Goal: Task Accomplishment & Management: Use online tool/utility

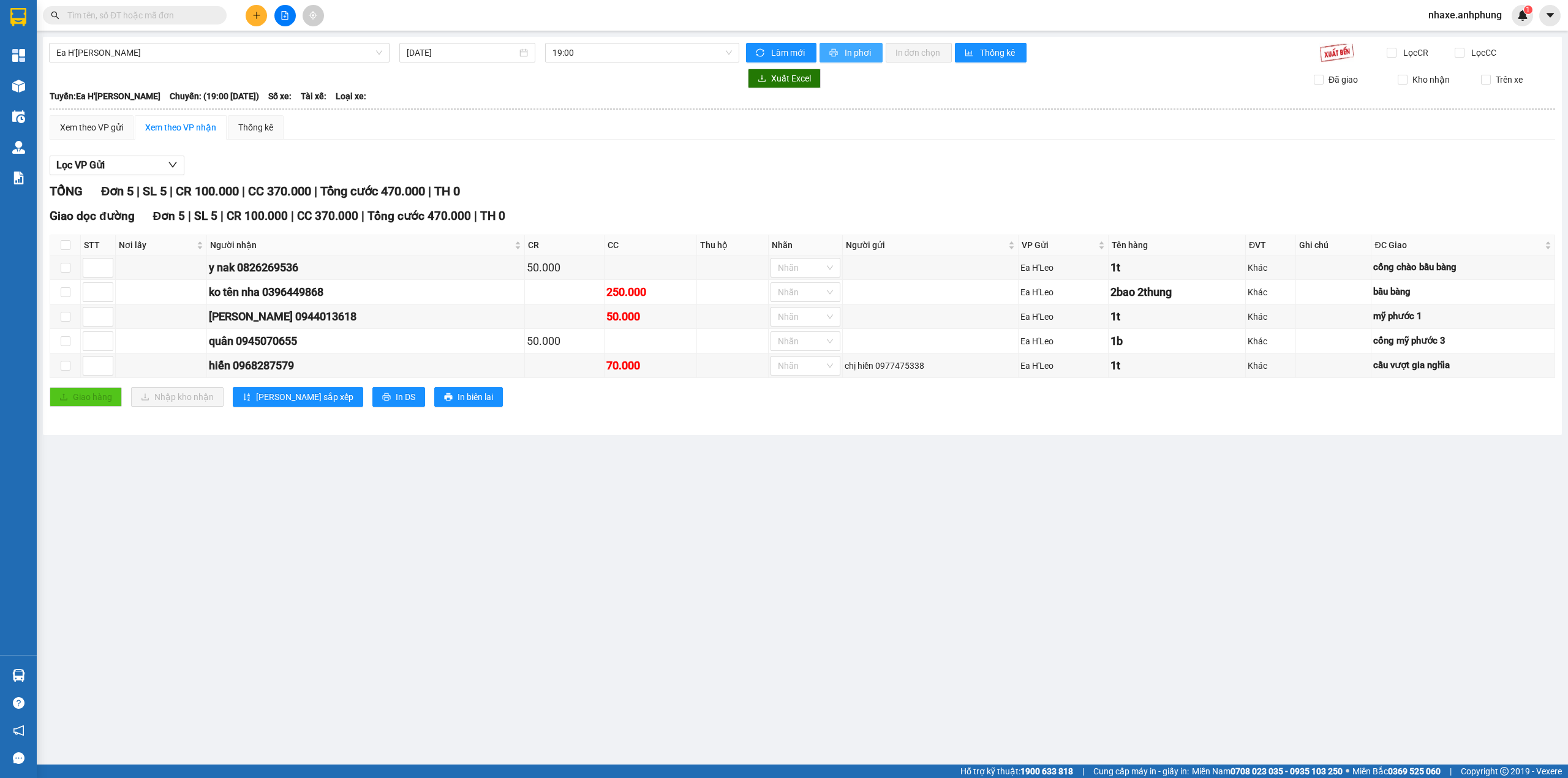
click at [861, 50] on span "In phơi" at bounding box center [859, 53] width 28 height 14
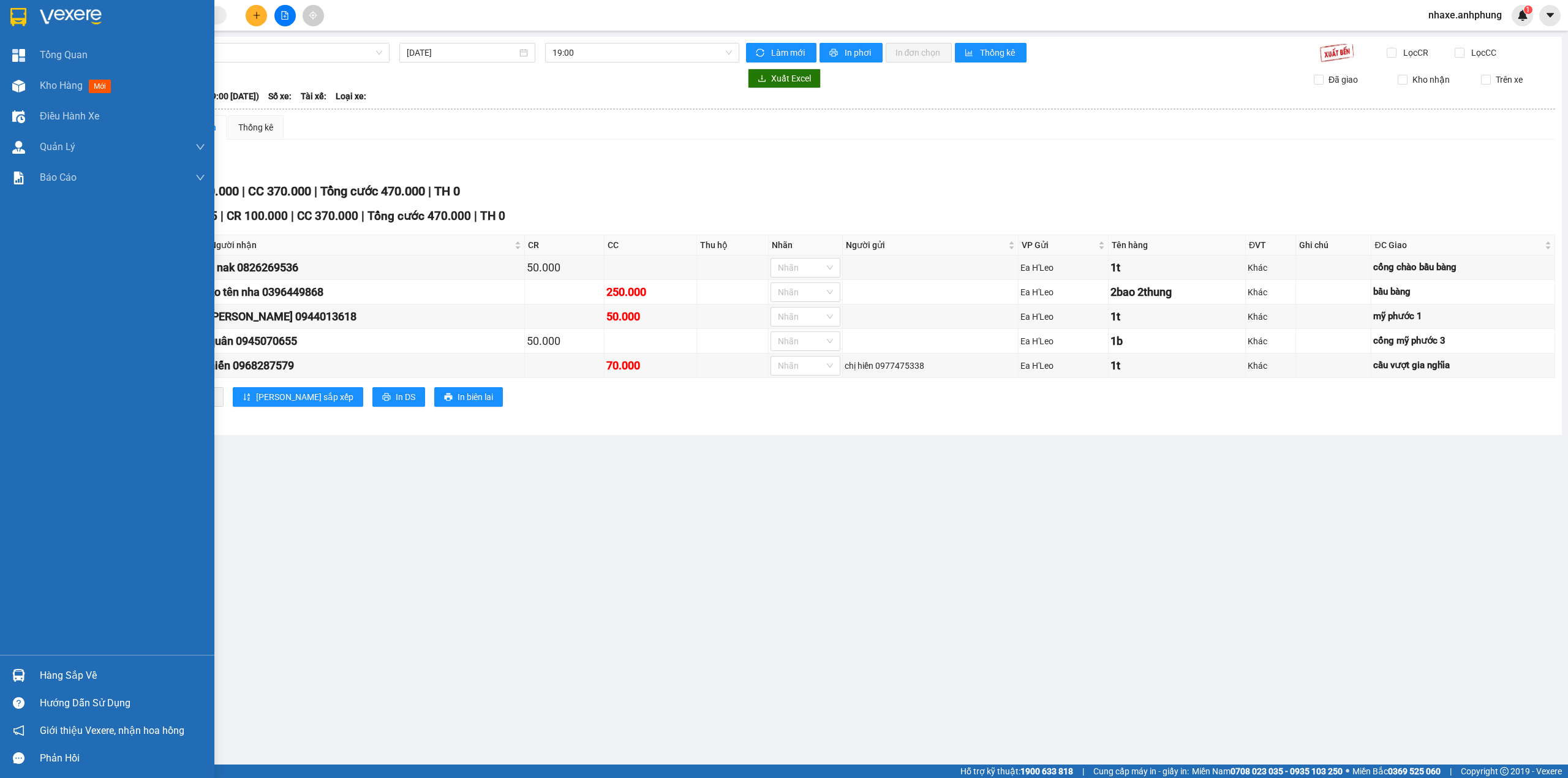
click at [50, 14] on img at bounding box center [71, 17] width 62 height 18
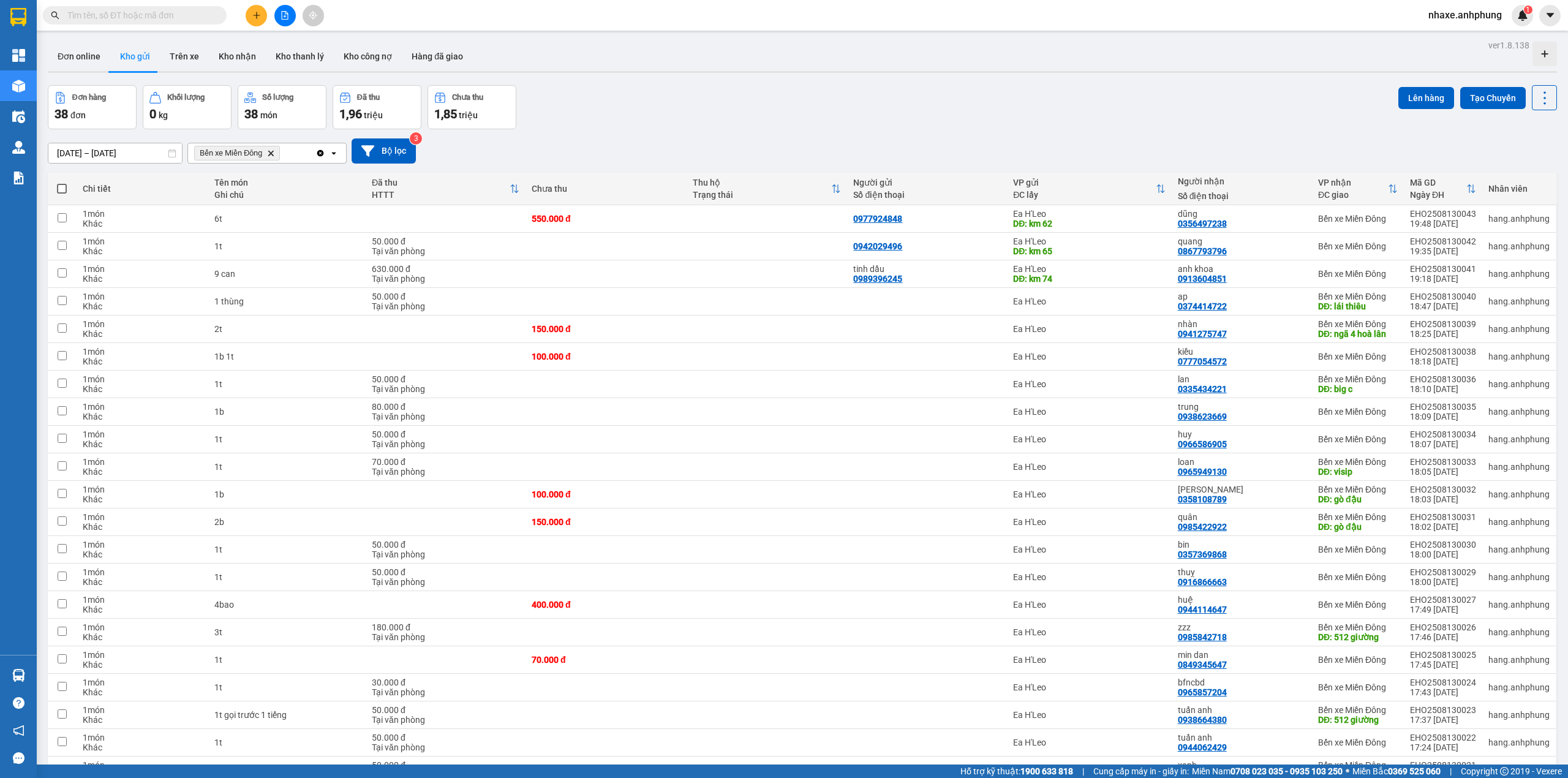
click at [62, 188] on span at bounding box center [62, 189] width 10 height 10
click at [62, 183] on input "checkbox" at bounding box center [62, 183] width 0 height 0
checkbox input "true"
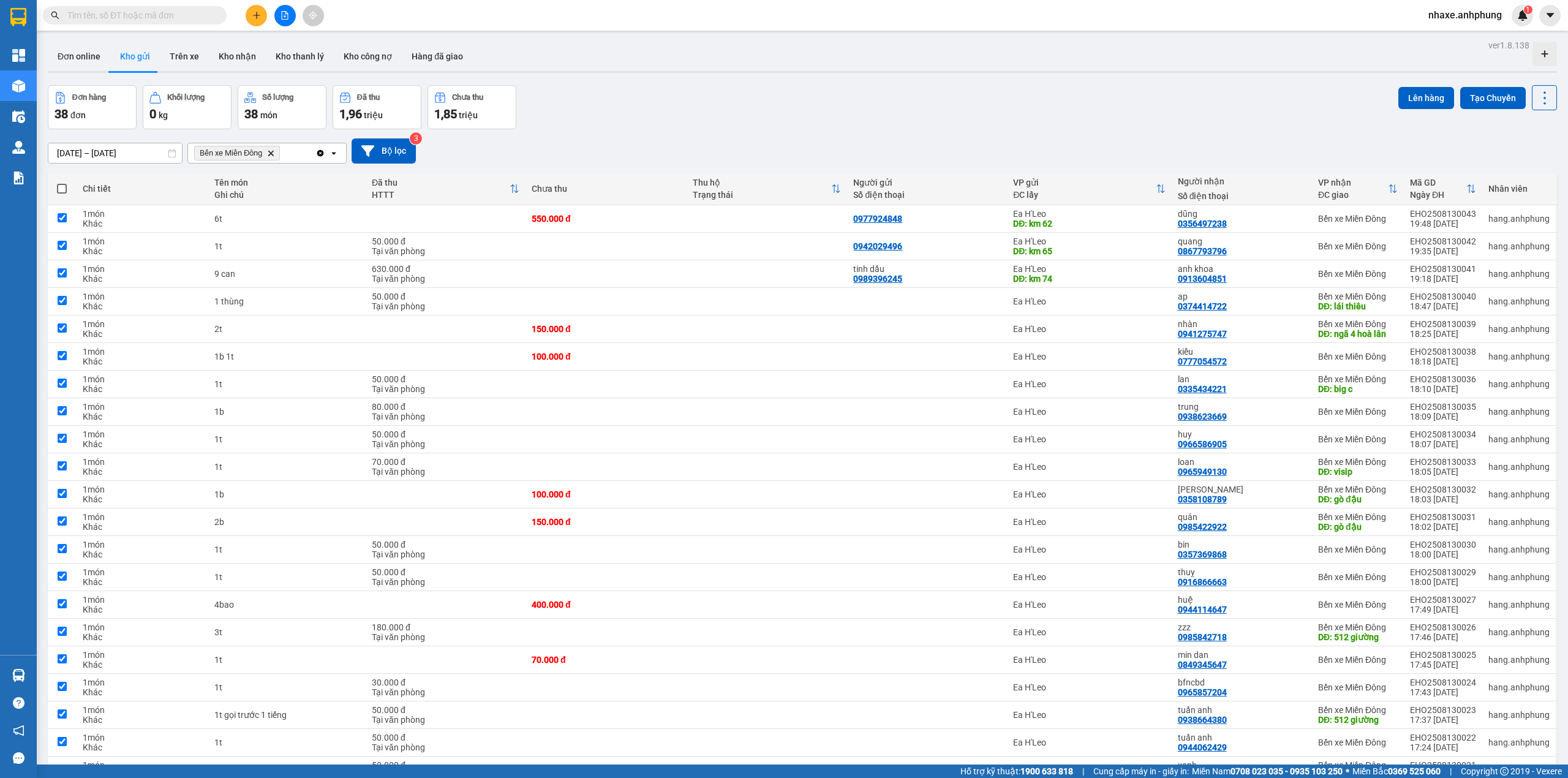
checkbox input "true"
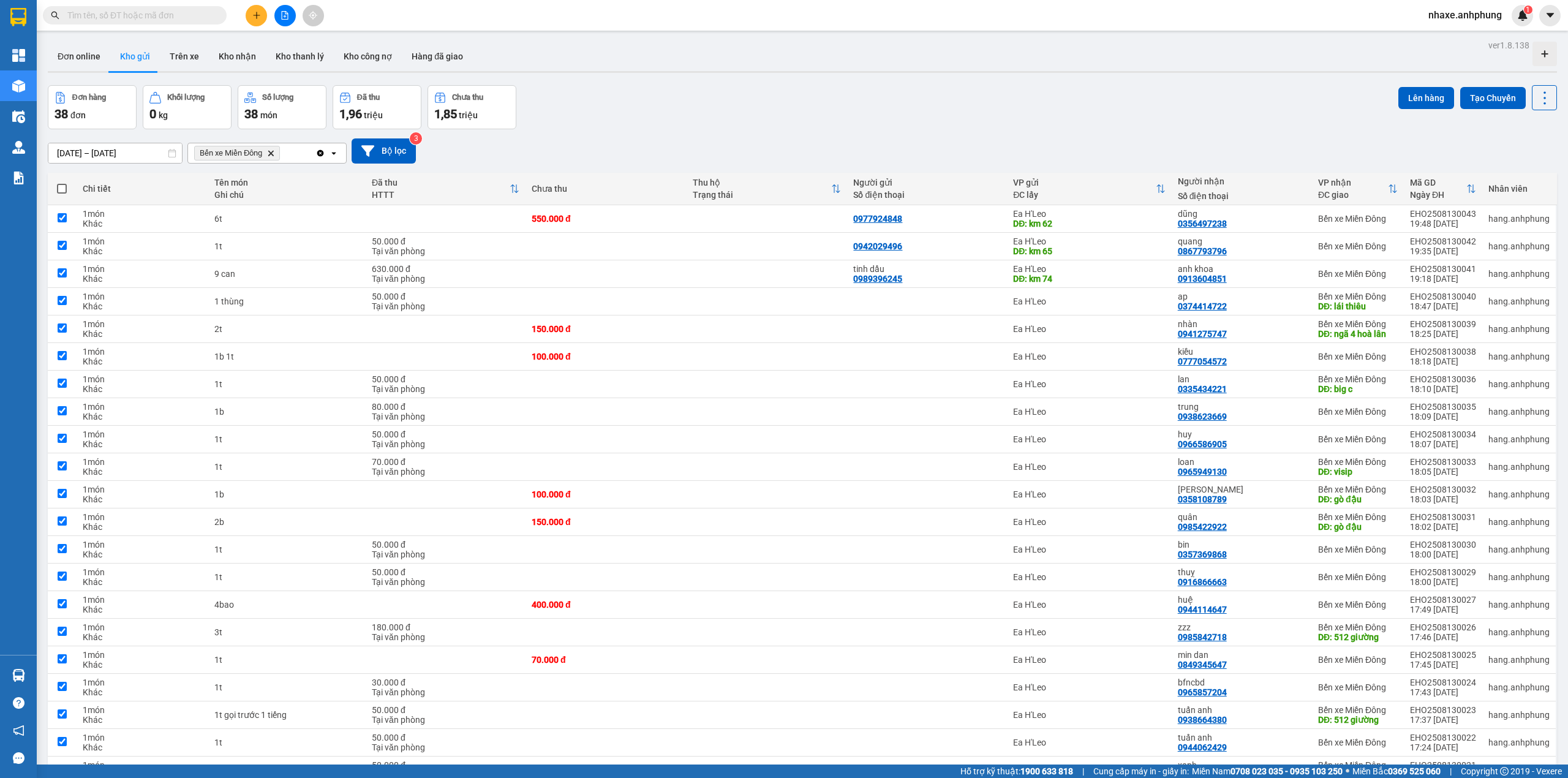
checkbox input "true"
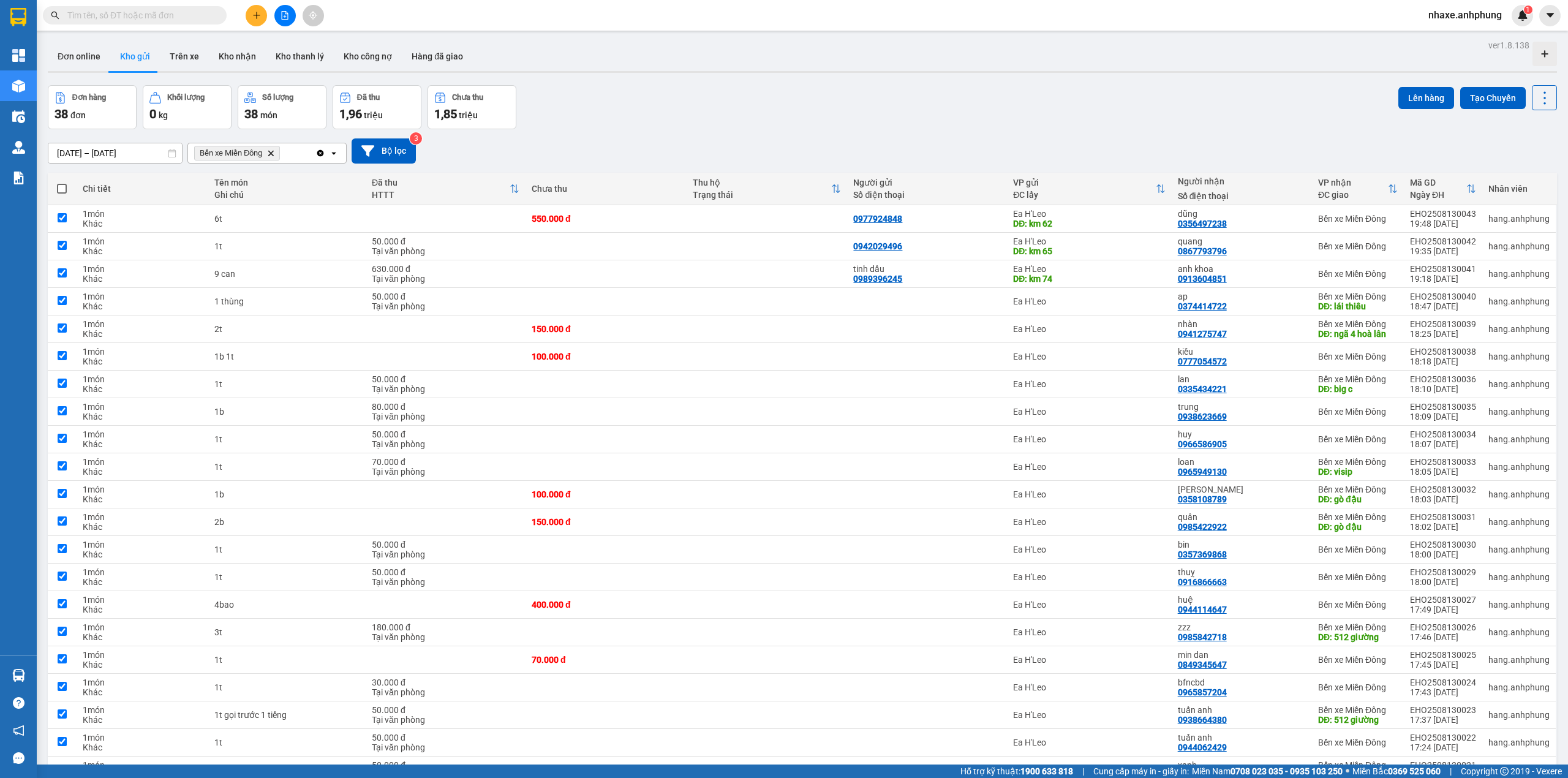
checkbox input "true"
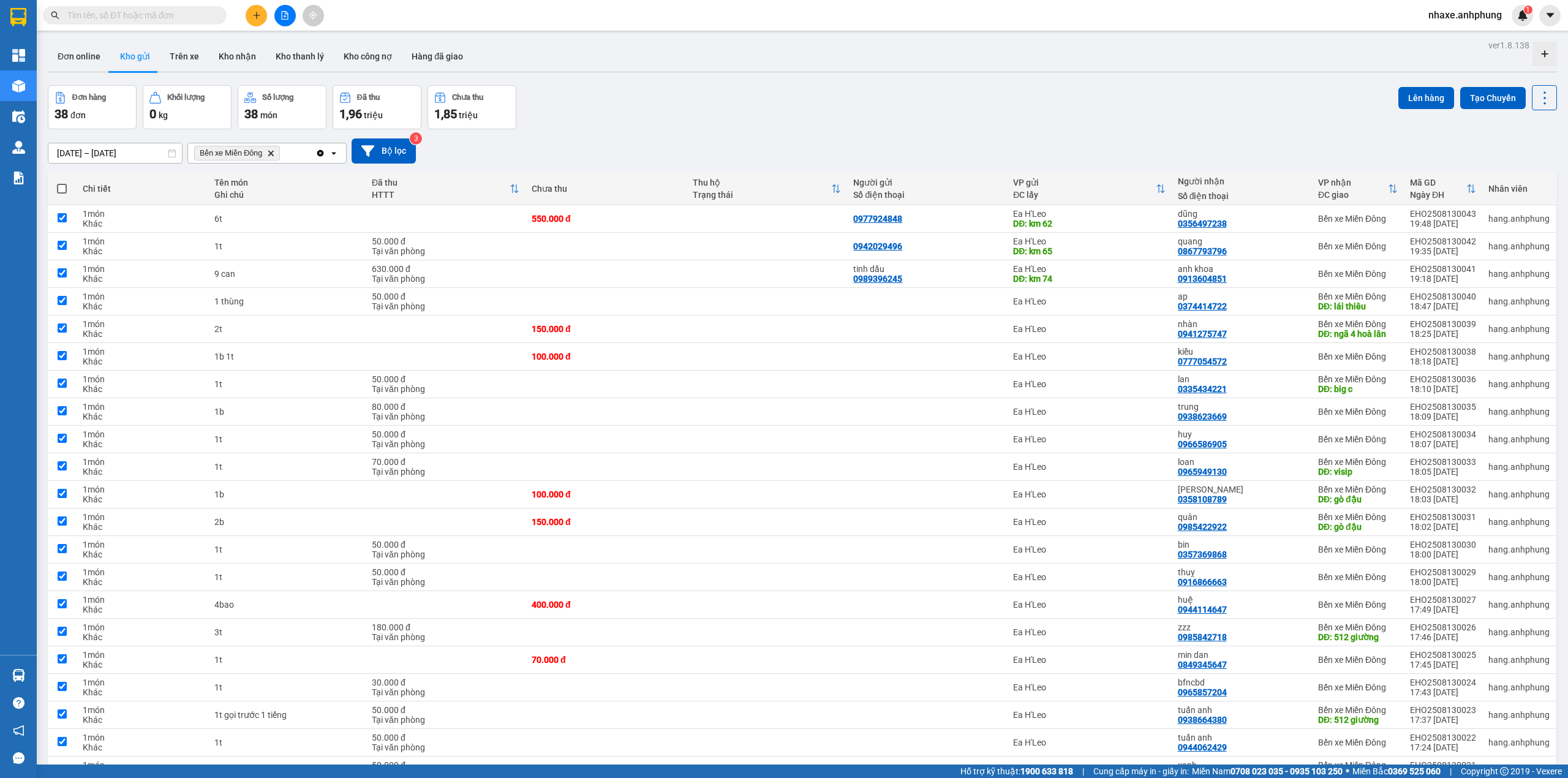
checkbox input "true"
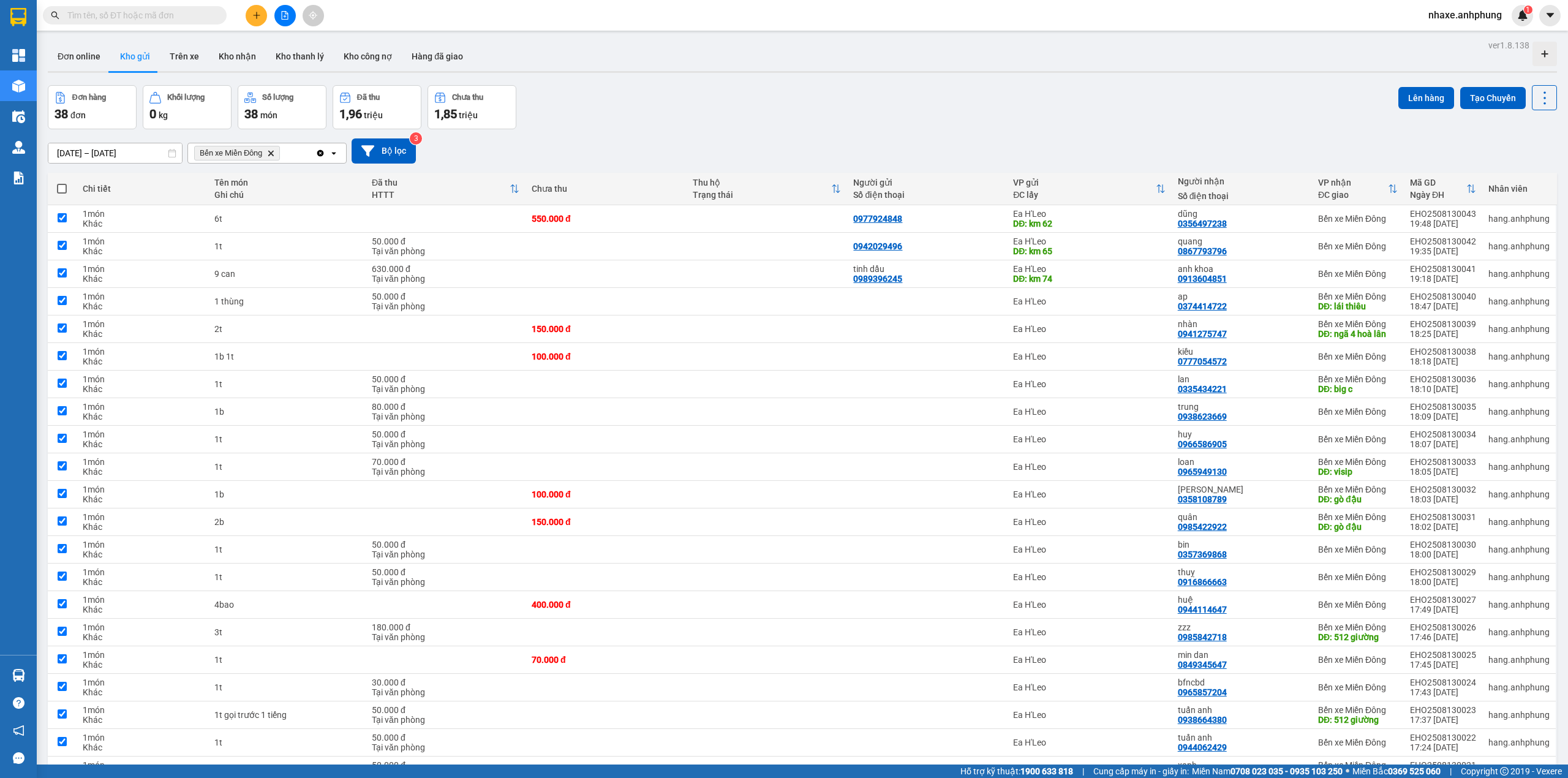
checkbox input "true"
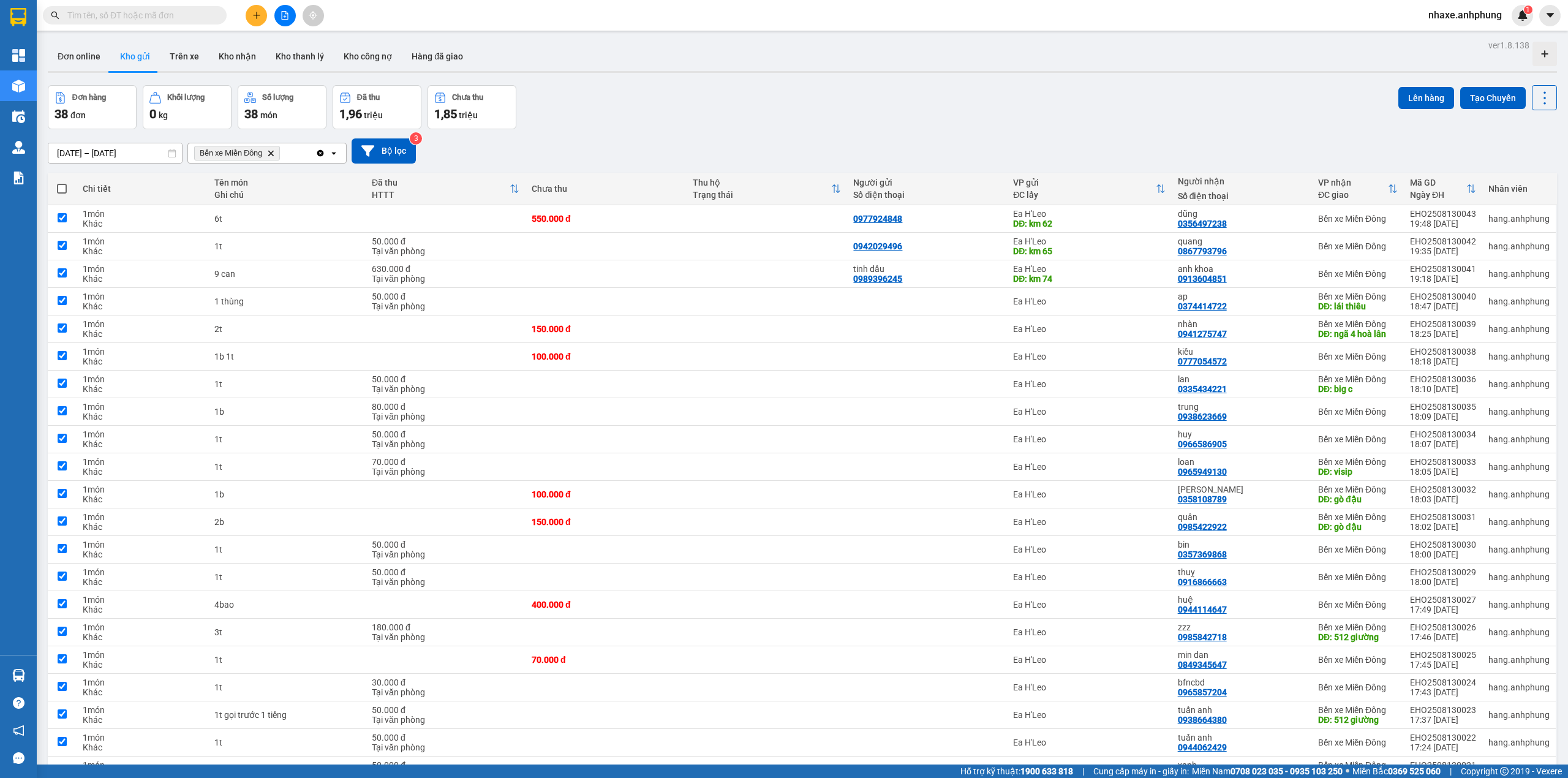
checkbox input "true"
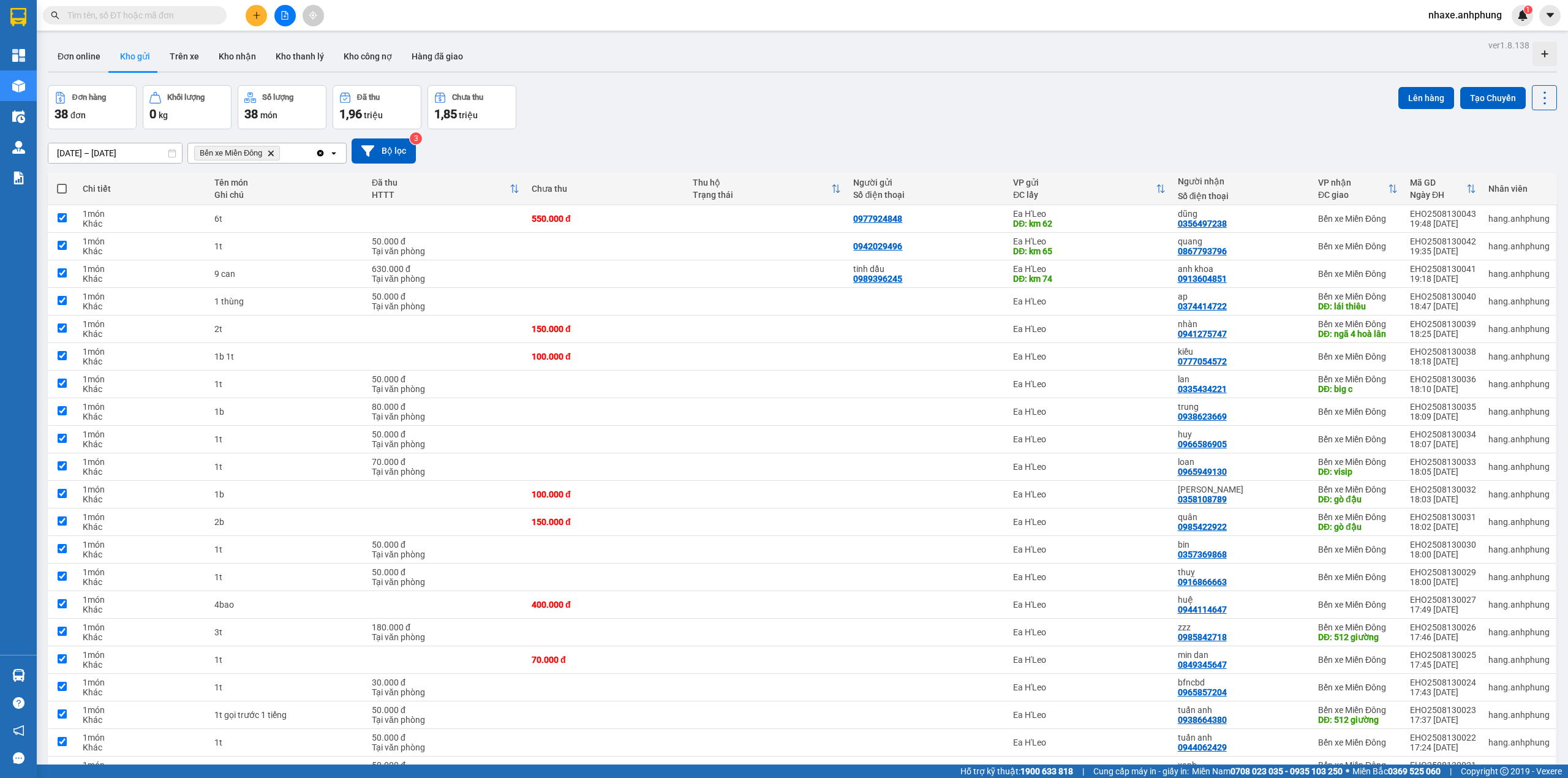
checkbox input "true"
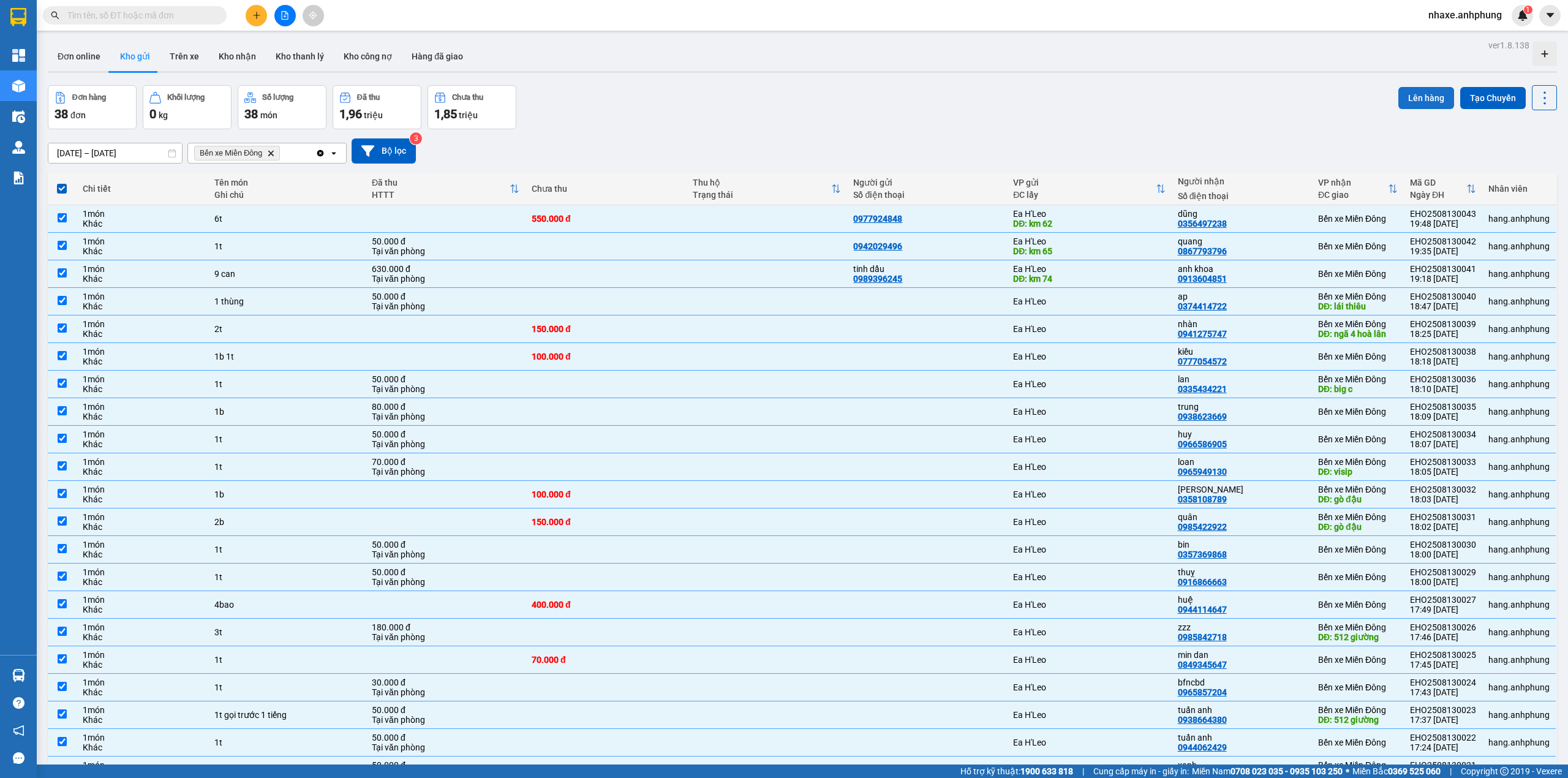
click at [1414, 97] on button "Lên hàng" at bounding box center [1426, 98] width 56 height 22
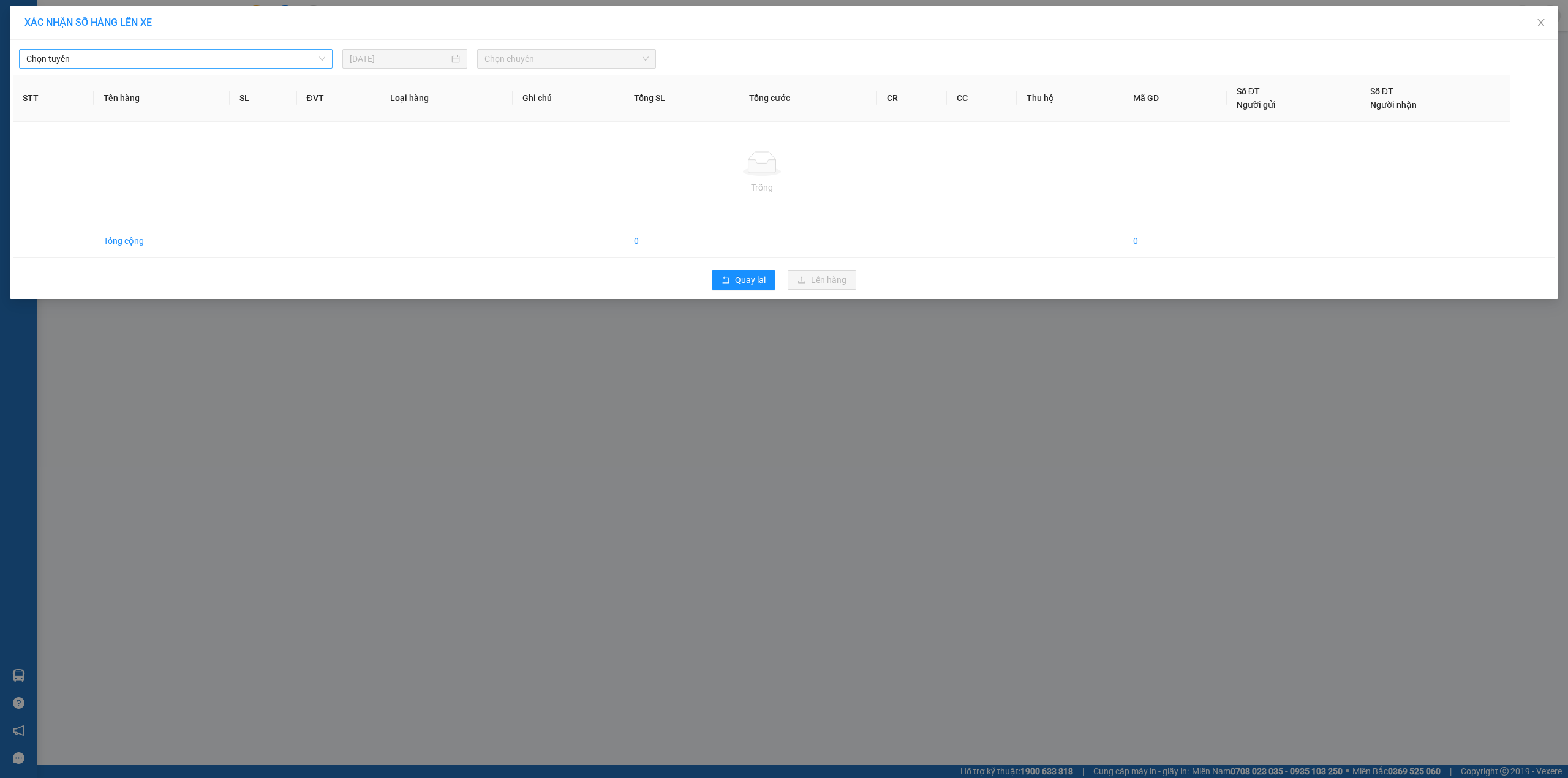
click at [184, 60] on span "Chọn tuyến" at bounding box center [176, 59] width 299 height 18
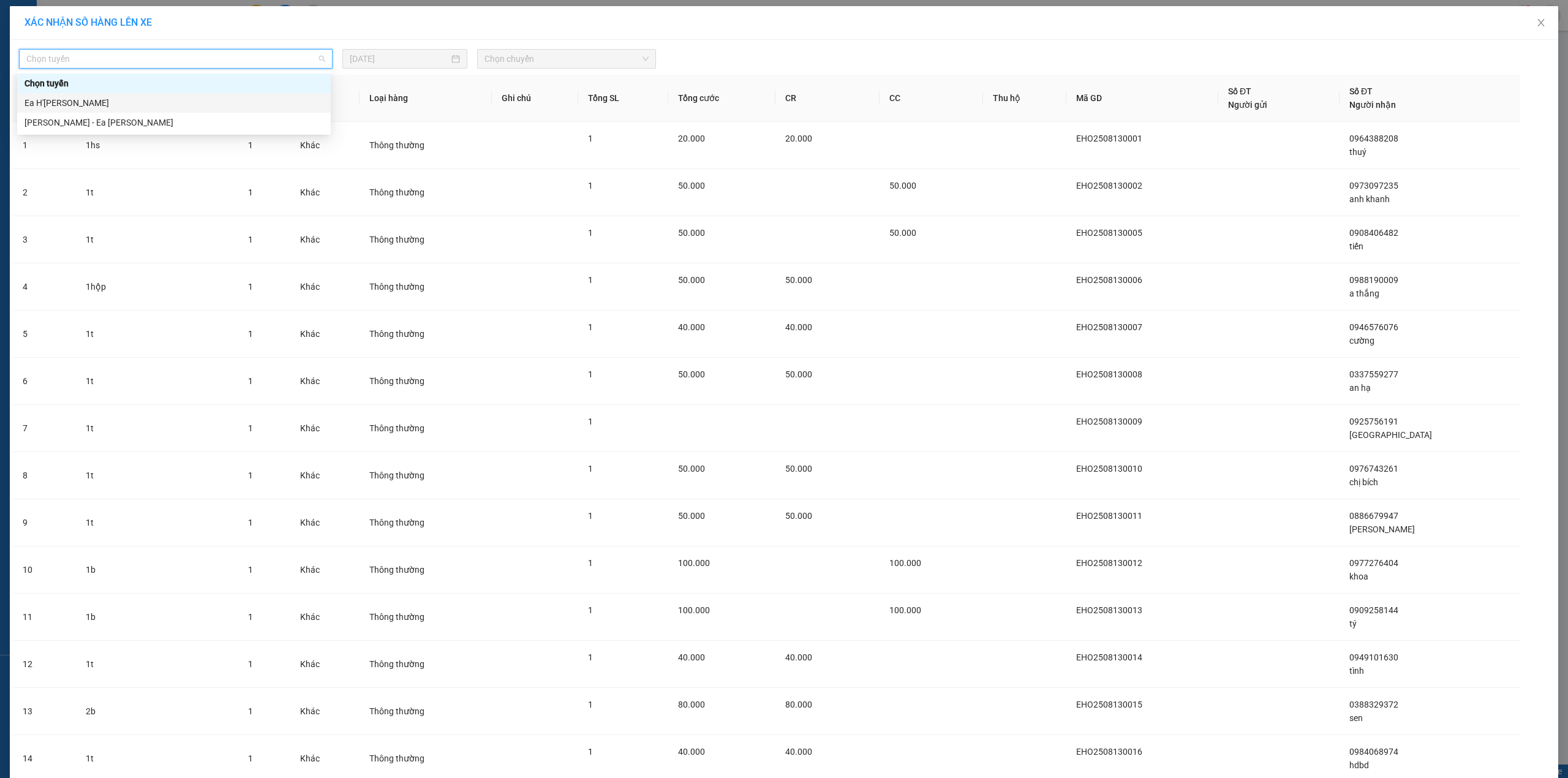
click at [167, 99] on div "Ea H'[PERSON_NAME]" at bounding box center [174, 103] width 299 height 14
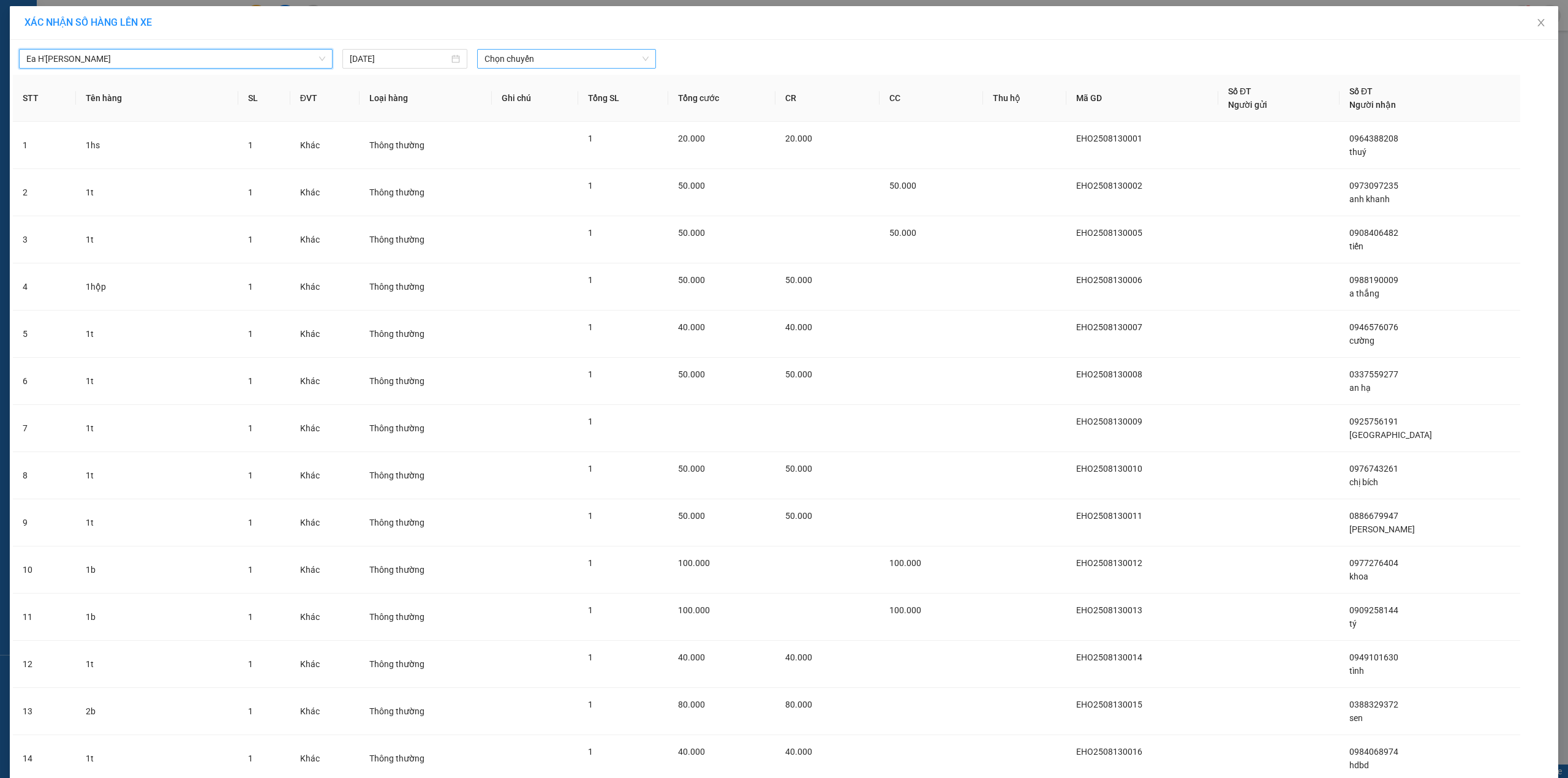
click at [534, 49] on div "Chọn chuyến" at bounding box center [567, 59] width 179 height 20
click at [533, 124] on div "21:00 - 47H-036.79" at bounding box center [528, 122] width 95 height 14
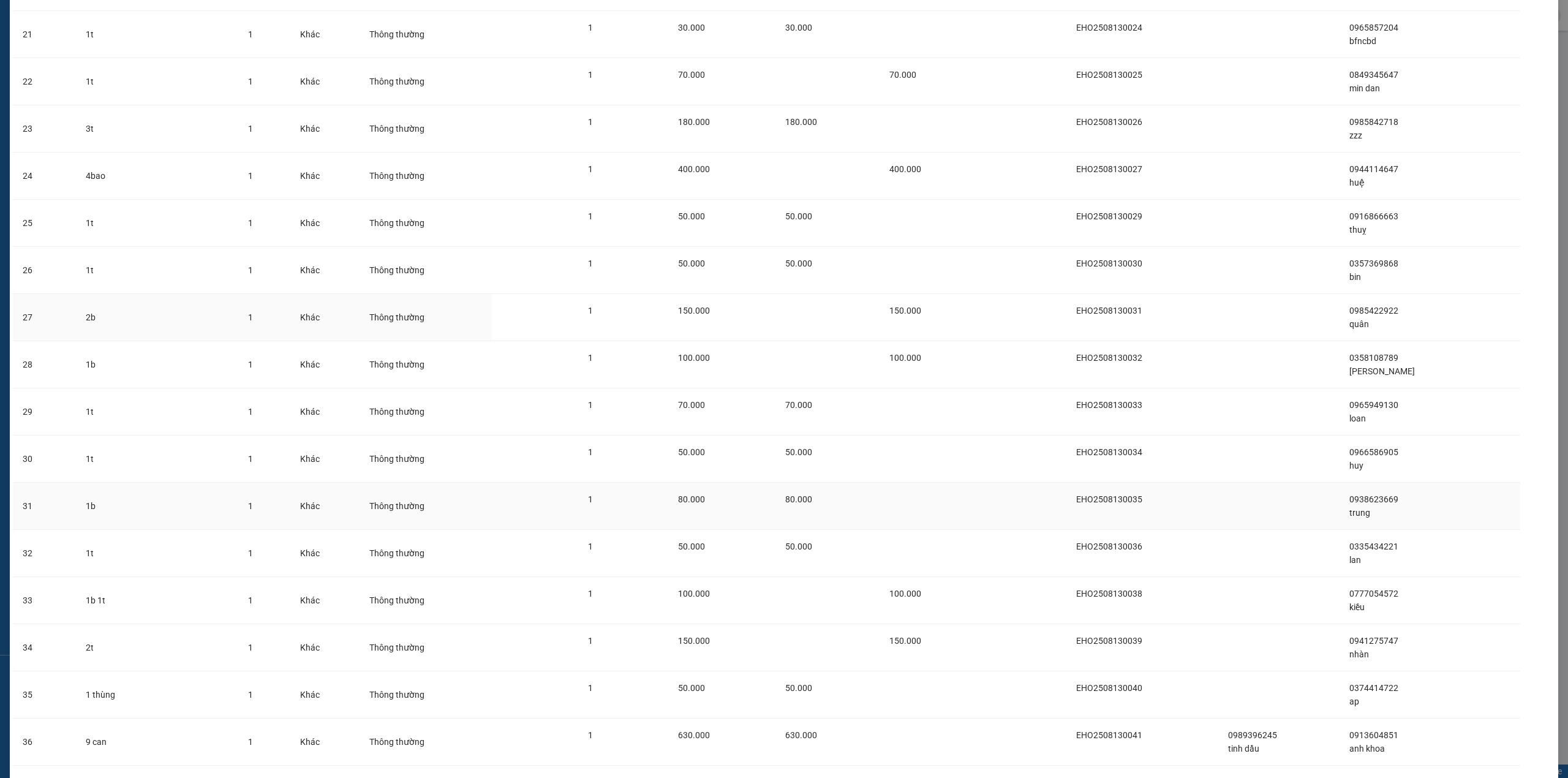
scroll to position [1240, 0]
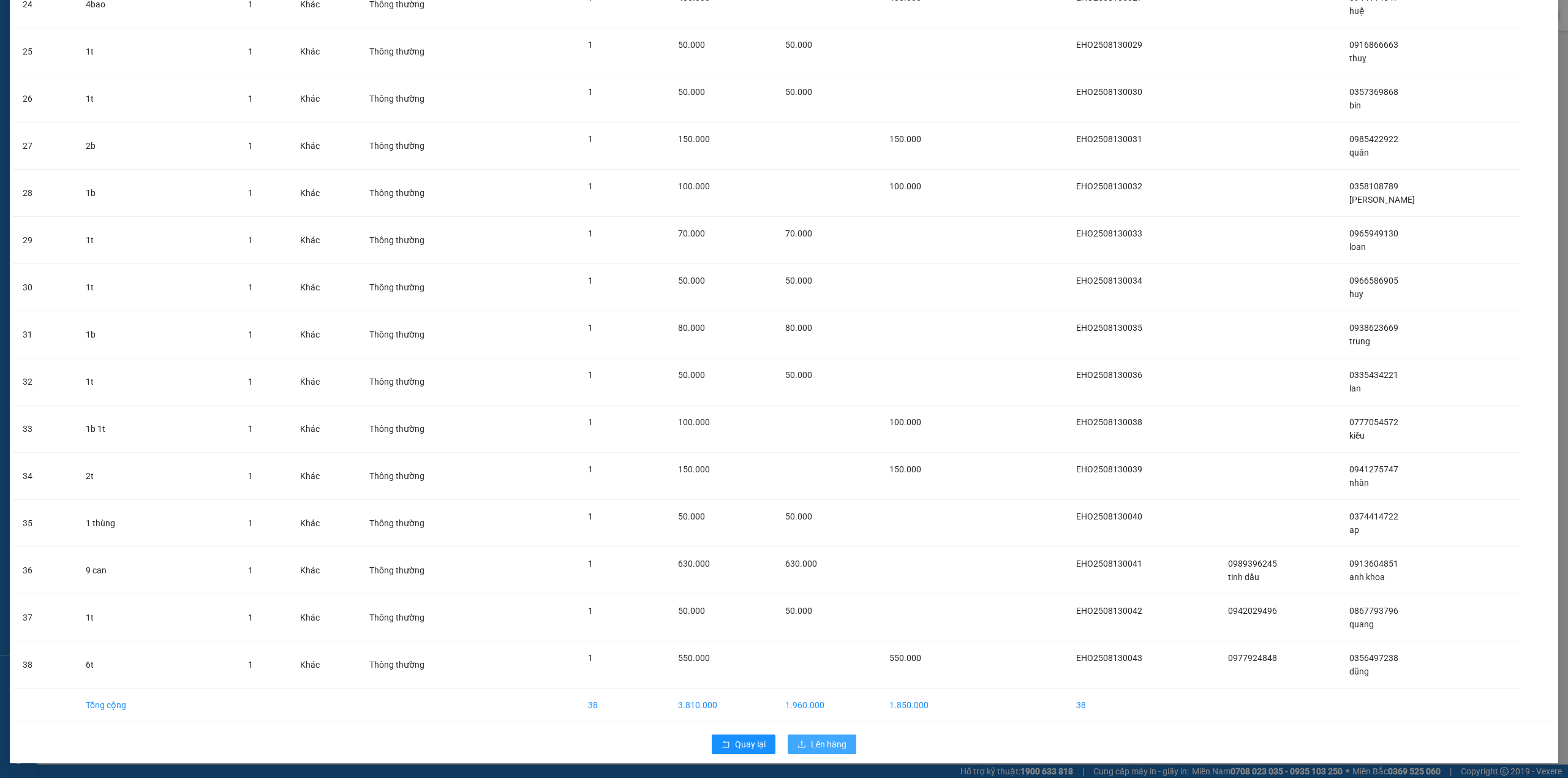
click at [822, 745] on span "Lên hàng" at bounding box center [829, 744] width 36 height 14
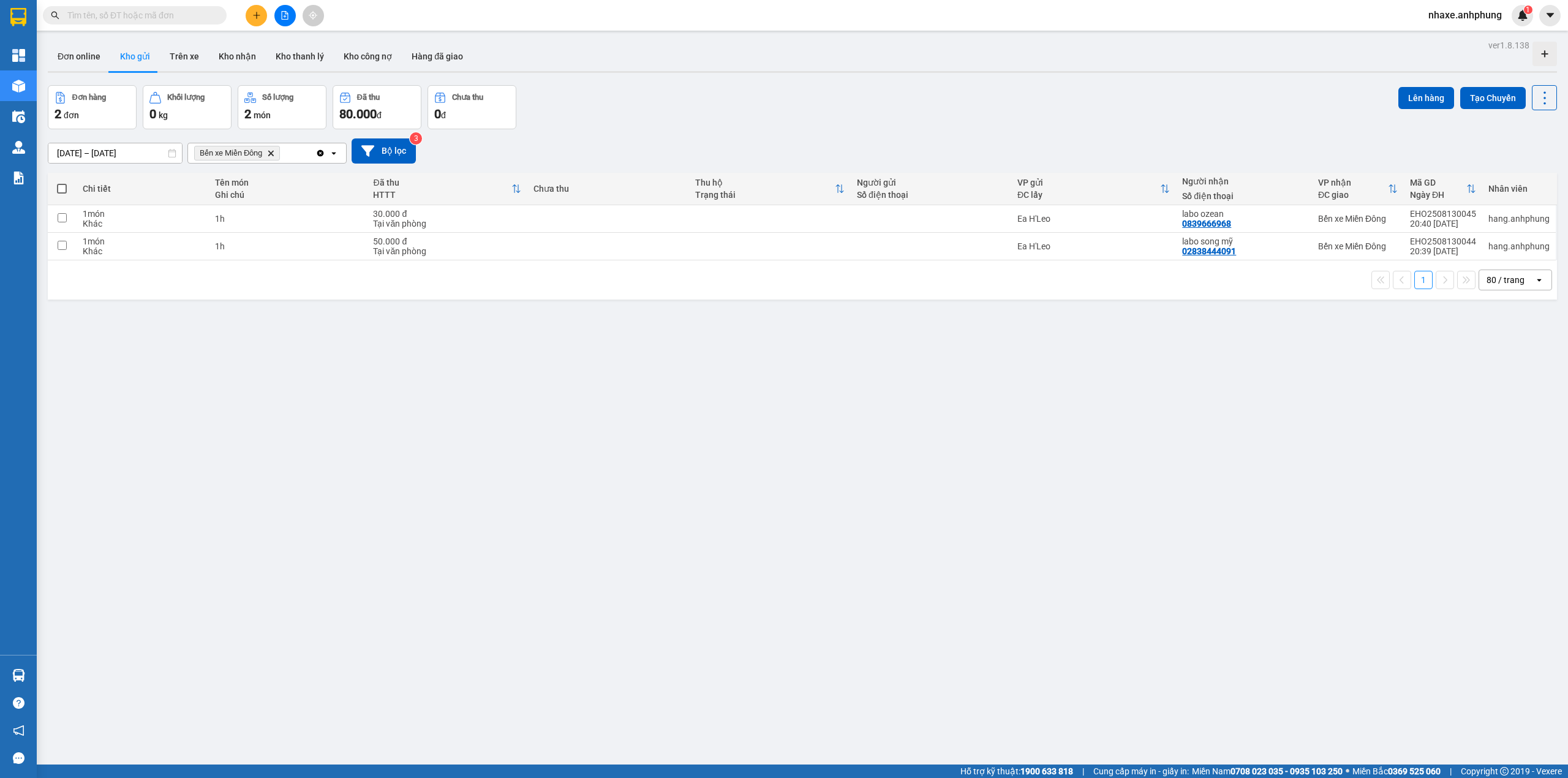
click at [60, 190] on span at bounding box center [62, 189] width 10 height 10
click at [62, 183] on input "checkbox" at bounding box center [62, 183] width 0 height 0
checkbox input "true"
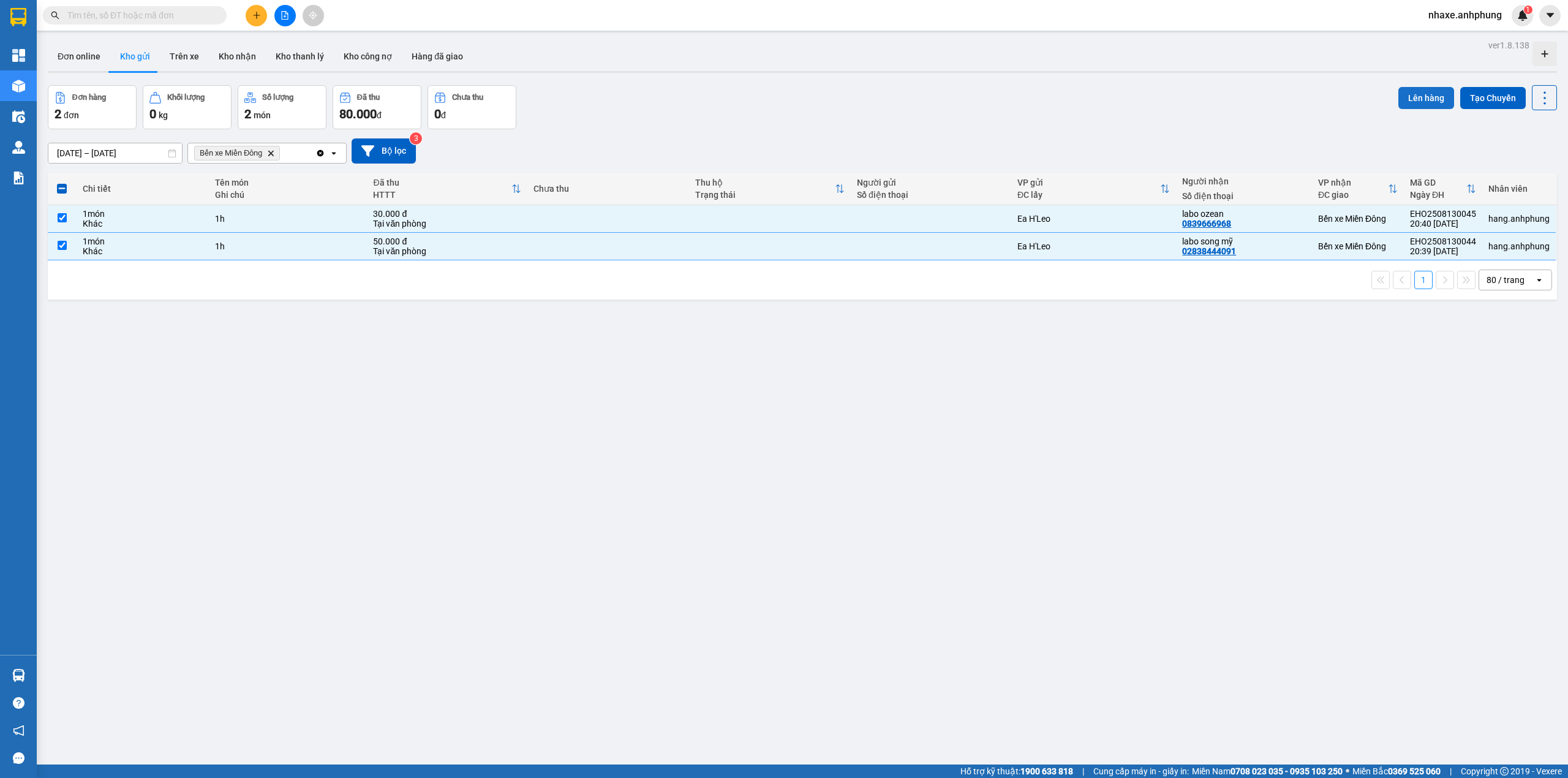
click at [1407, 91] on button "Lên hàng" at bounding box center [1426, 98] width 56 height 22
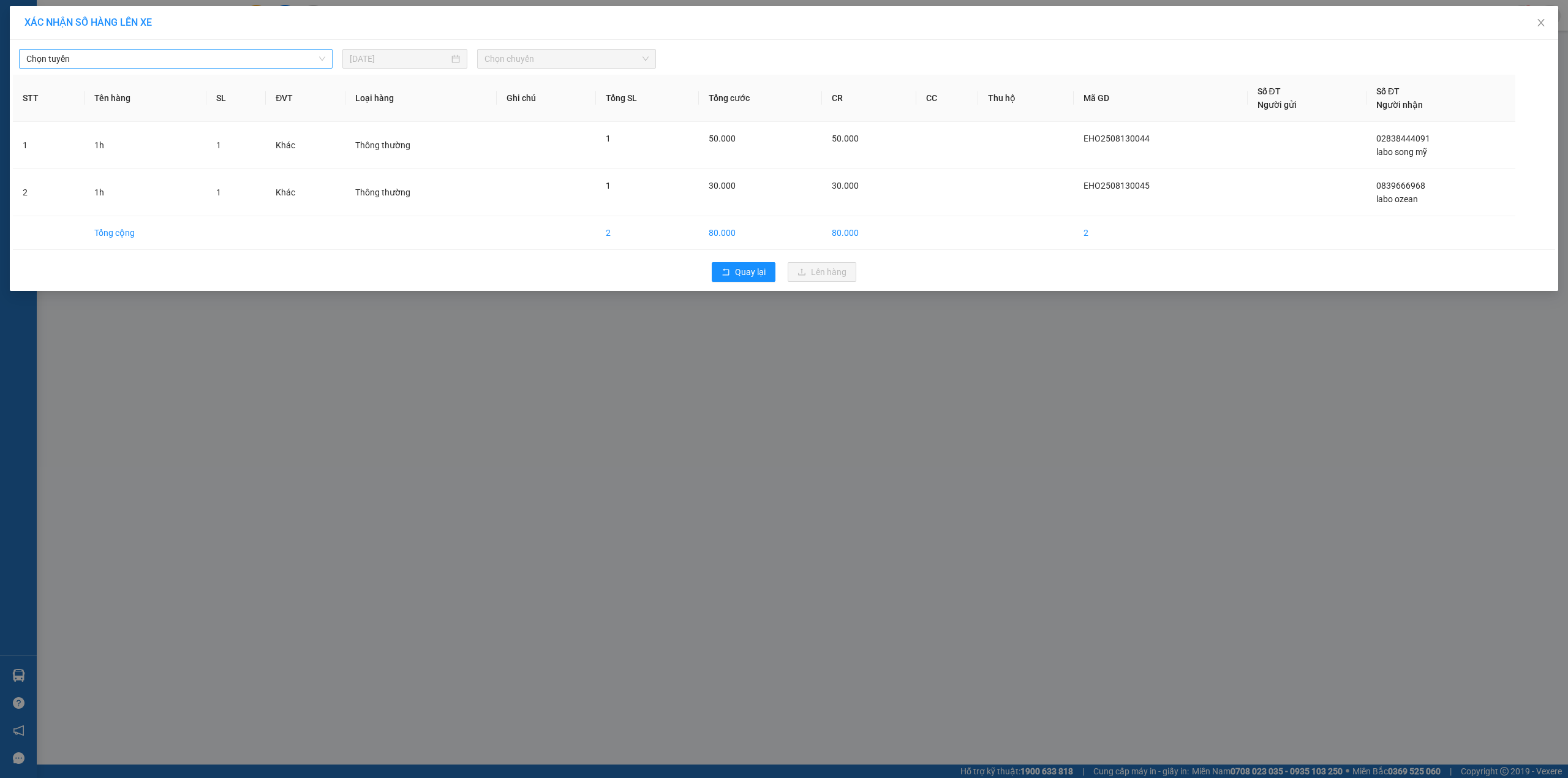
click at [206, 60] on span "Chọn tuyến" at bounding box center [176, 59] width 299 height 18
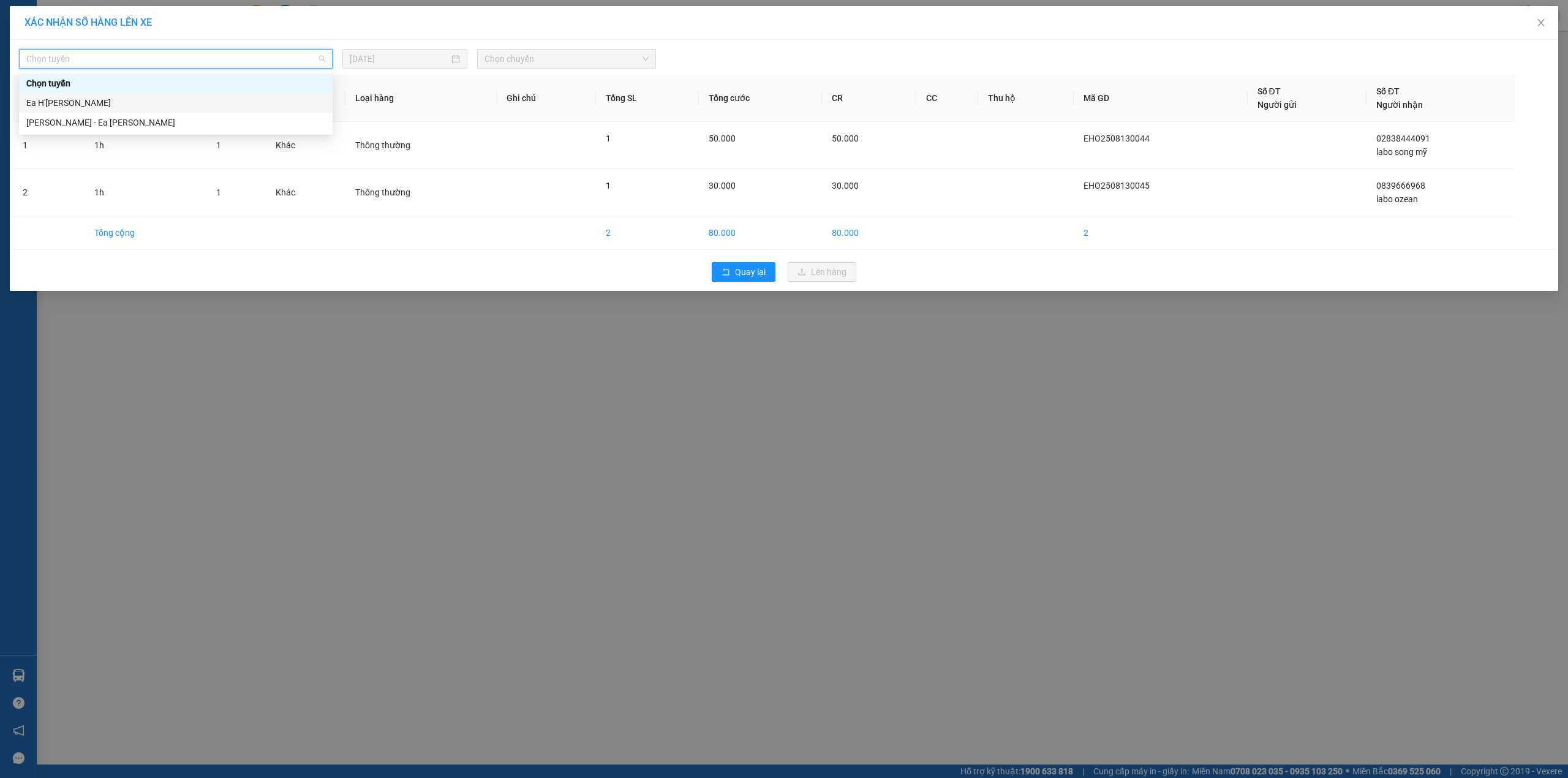
click at [182, 106] on div "Ea H'[PERSON_NAME]" at bounding box center [176, 103] width 299 height 14
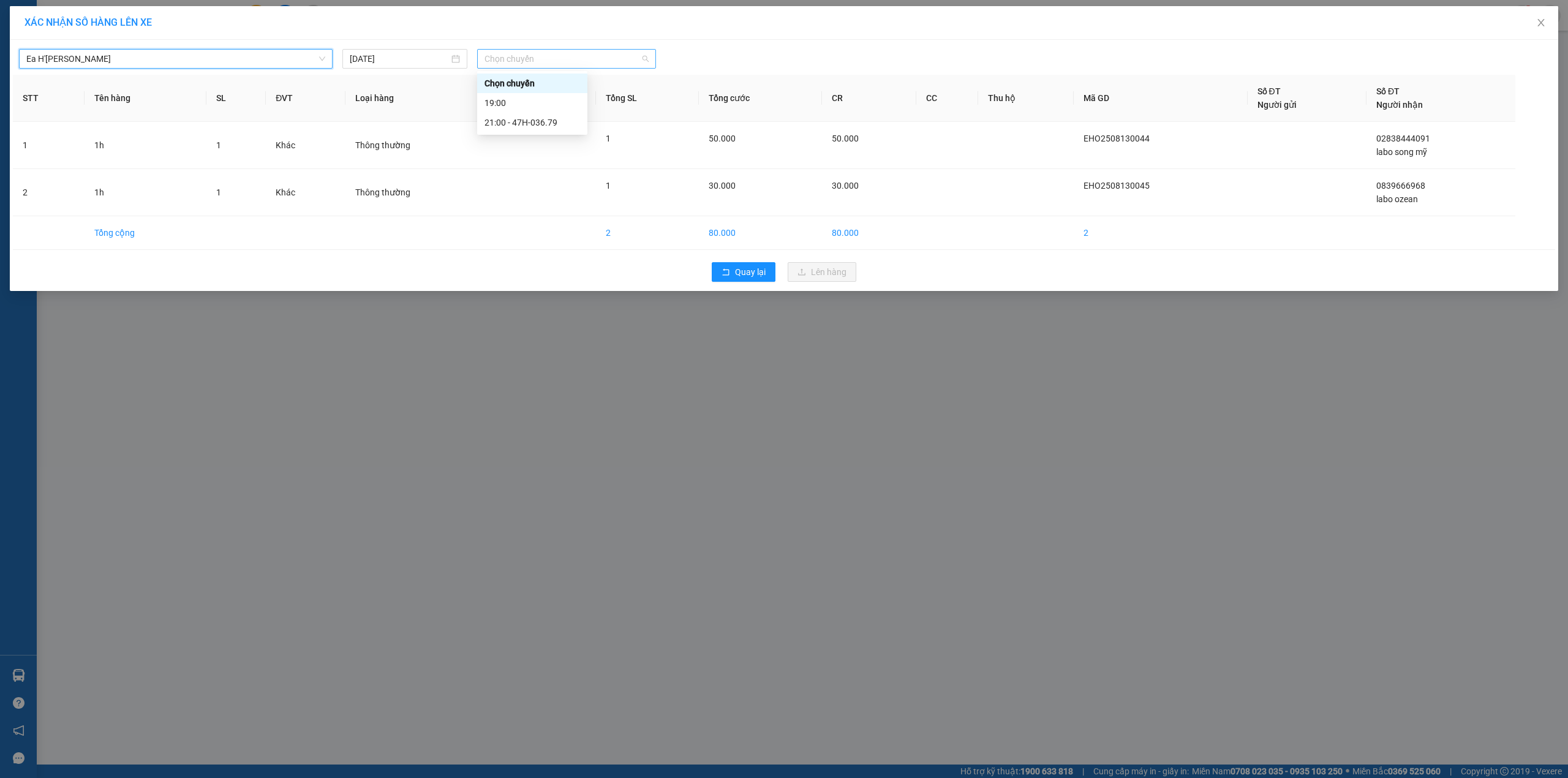
click at [529, 66] on span "Chọn chuyến" at bounding box center [567, 59] width 164 height 18
click at [537, 117] on div "21:00 - 47H-036.79" at bounding box center [532, 122] width 95 height 14
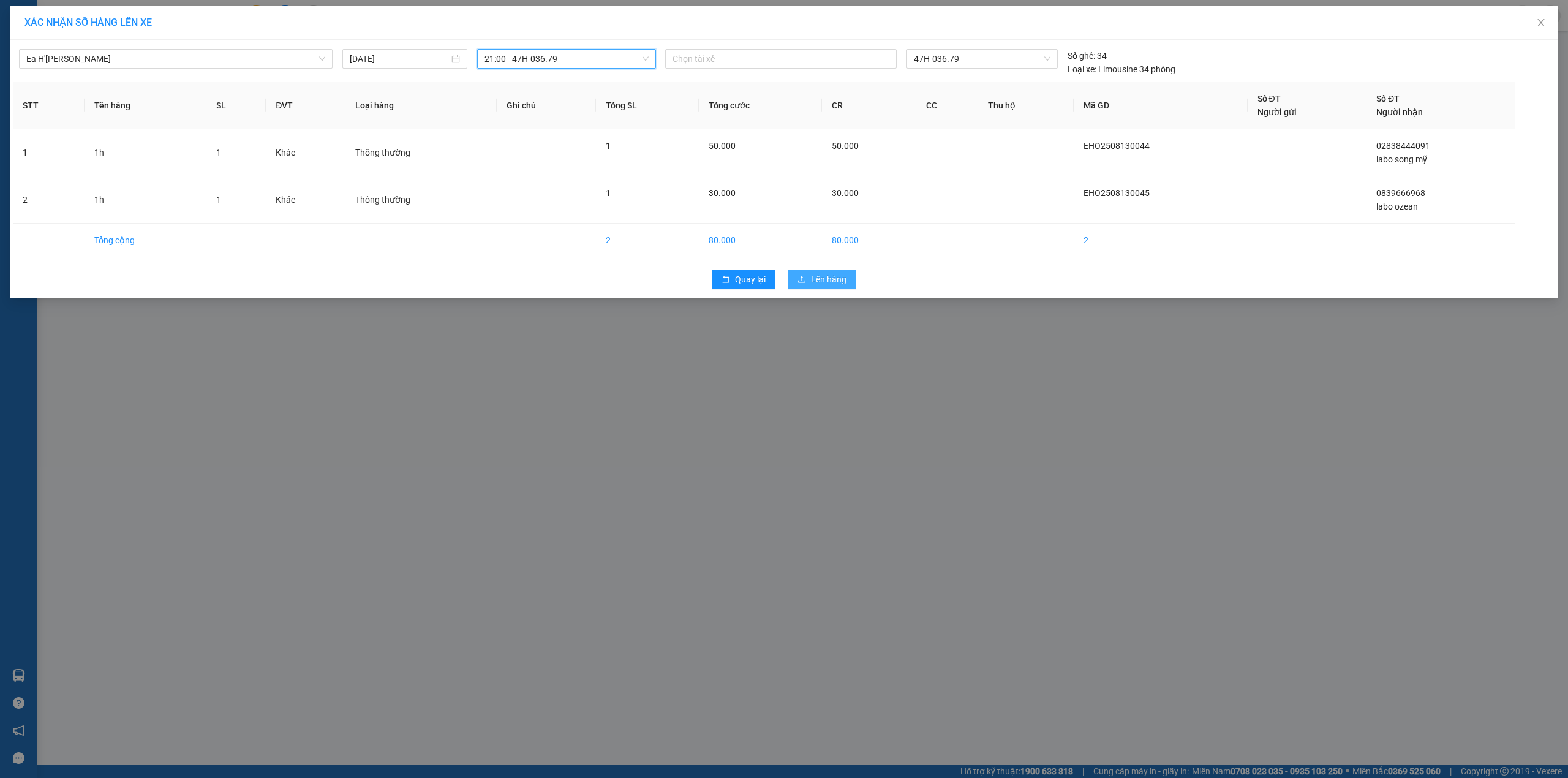
click at [822, 278] on span "Lên hàng" at bounding box center [829, 279] width 36 height 14
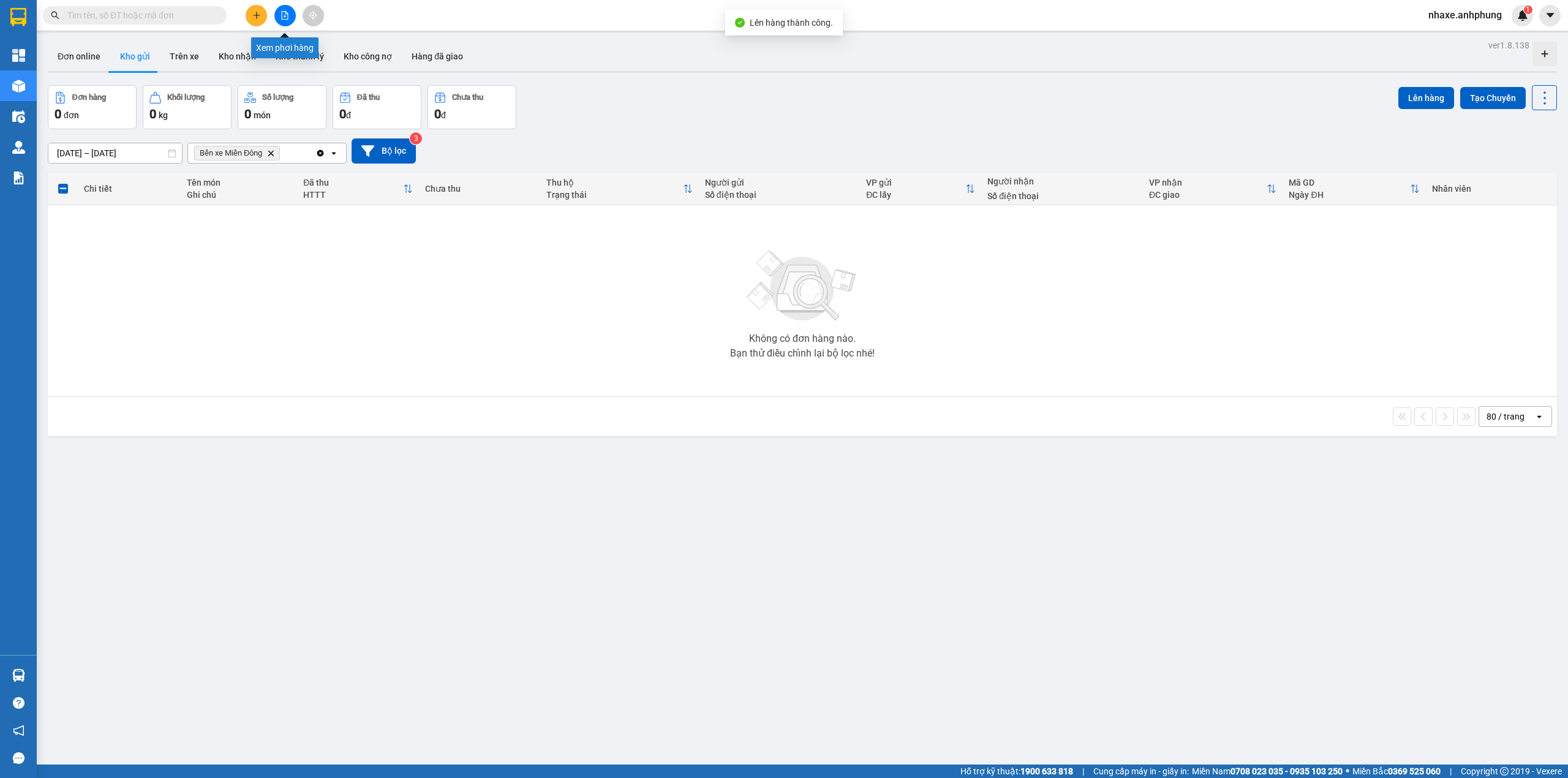
click at [292, 15] on button at bounding box center [285, 15] width 22 height 22
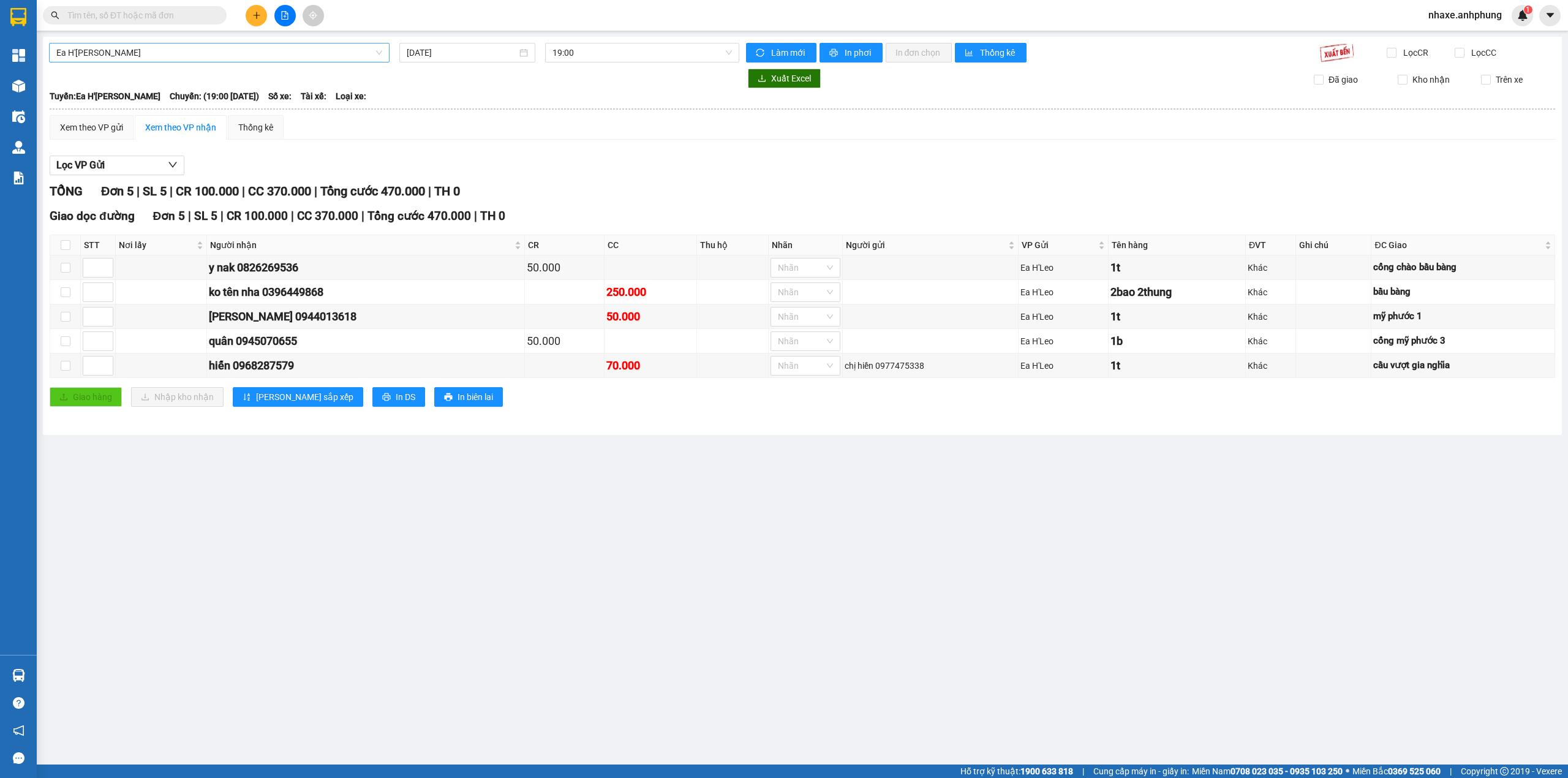
click at [221, 55] on span "Ea H'[PERSON_NAME]" at bounding box center [220, 53] width 326 height 18
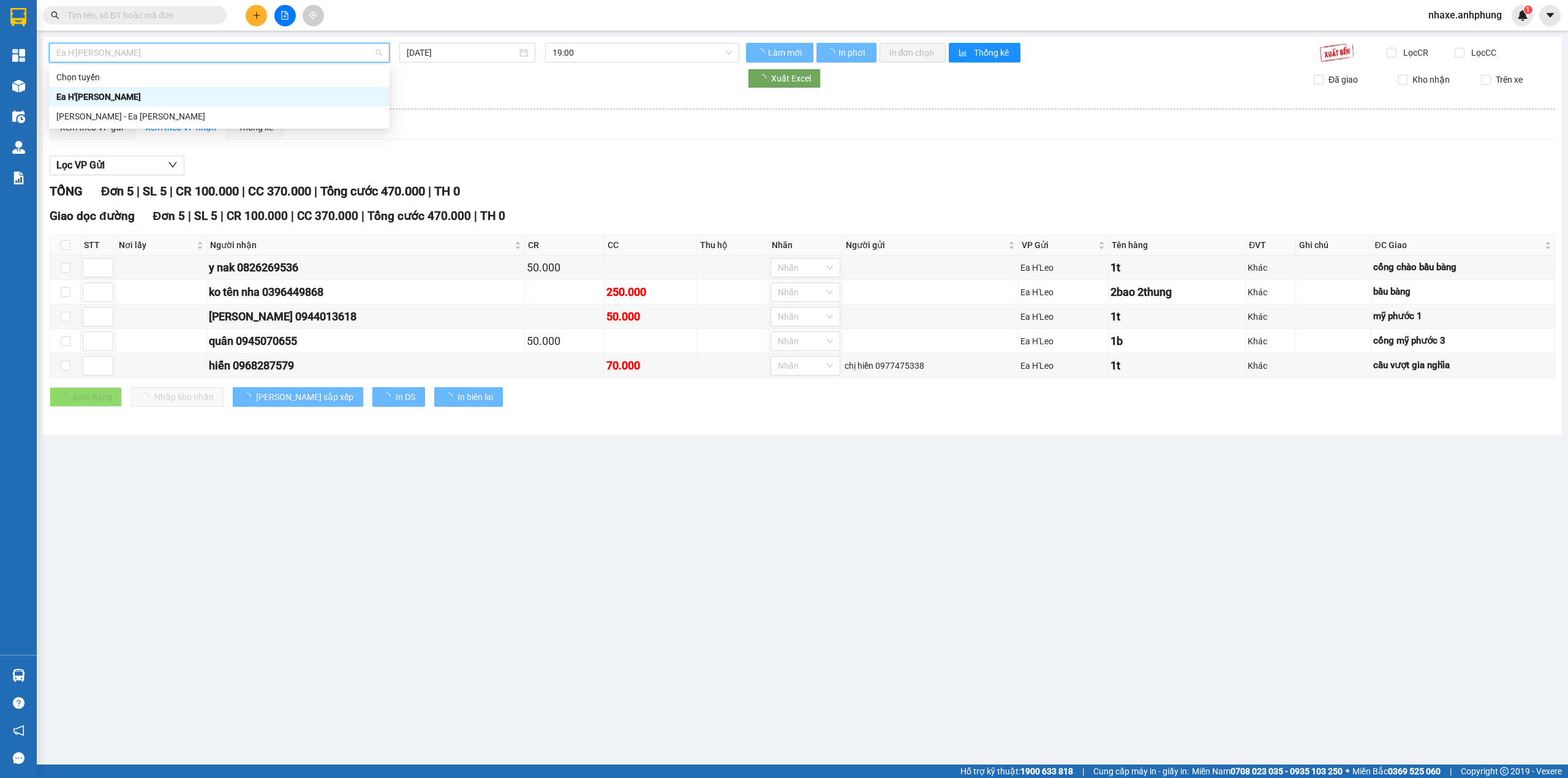
click at [187, 98] on div "Ea H'[PERSON_NAME]" at bounding box center [220, 97] width 326 height 14
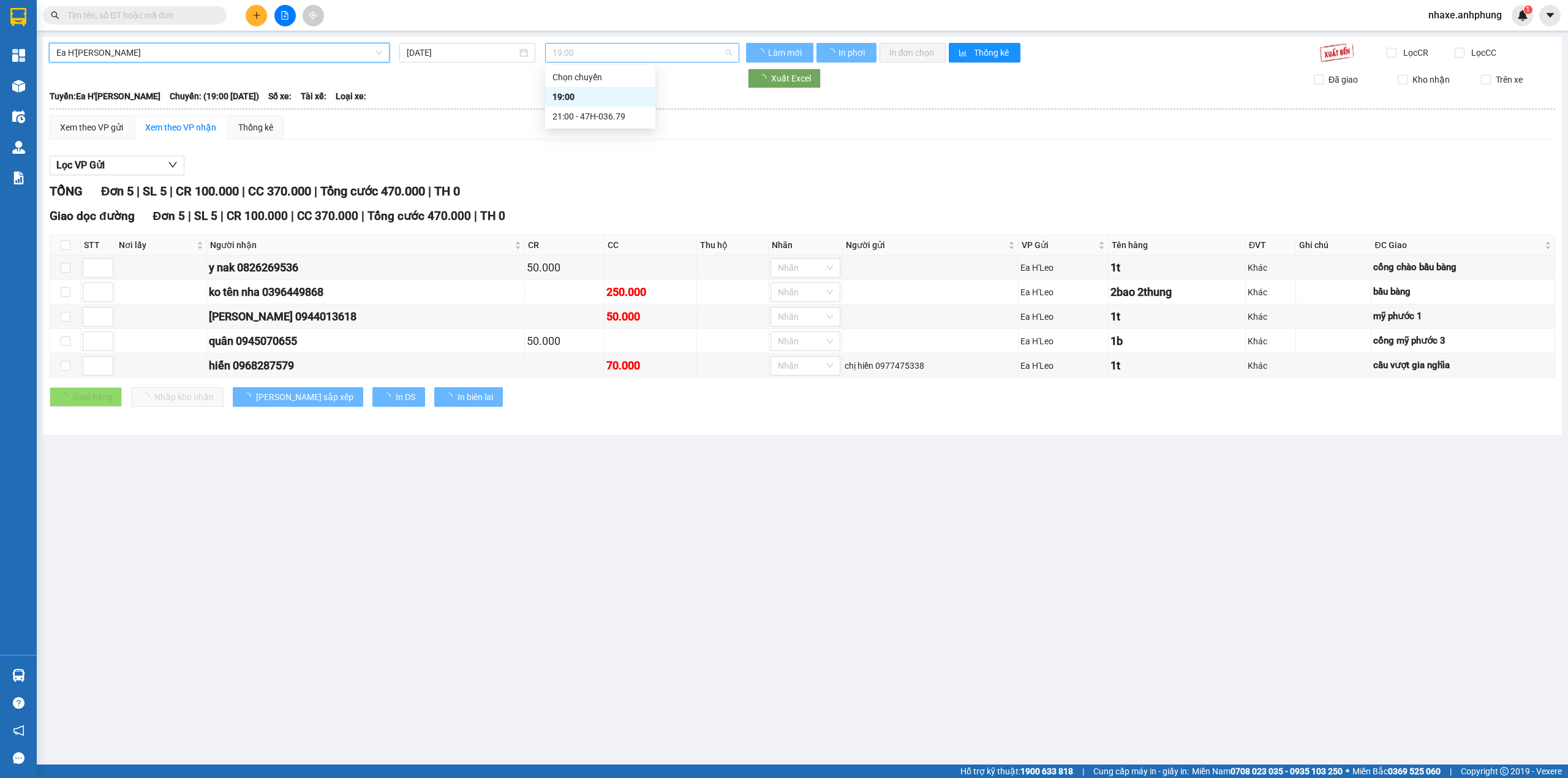
click at [637, 58] on span "19:00" at bounding box center [642, 53] width 180 height 18
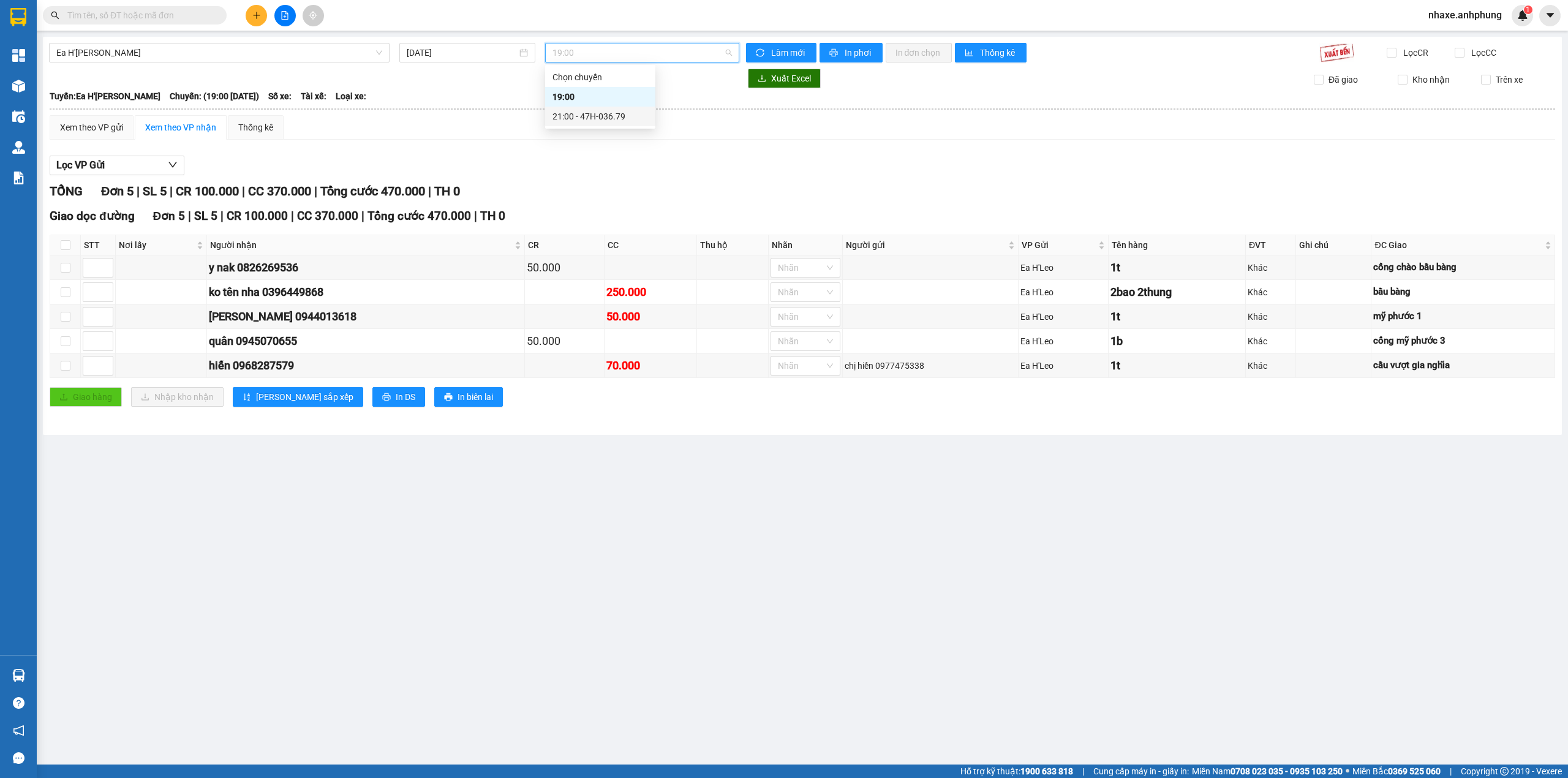
click at [615, 120] on div "21:00 - 47H-036.79" at bounding box center [600, 116] width 95 height 14
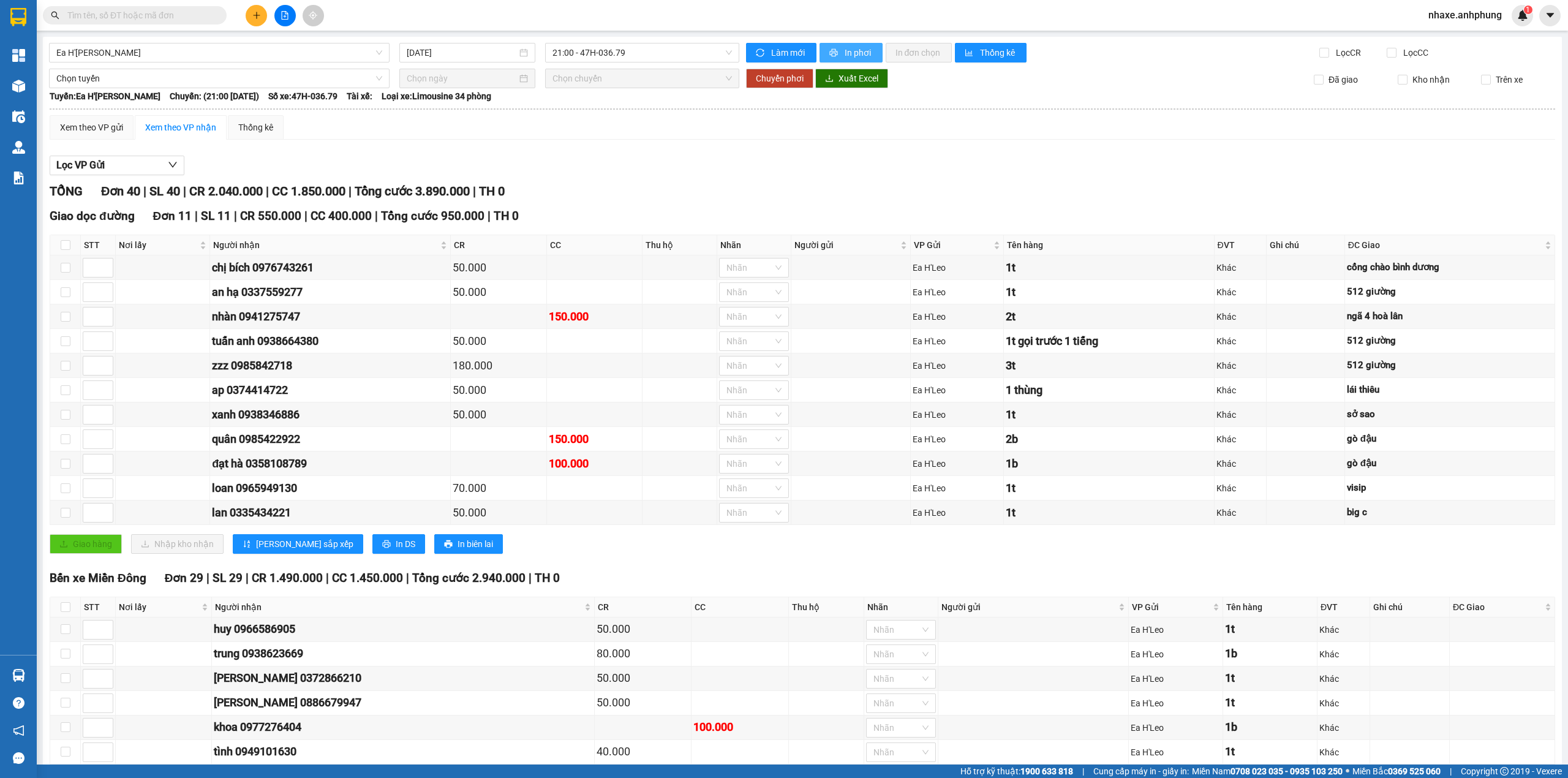
click at [834, 52] on button "In phơi" at bounding box center [851, 53] width 63 height 20
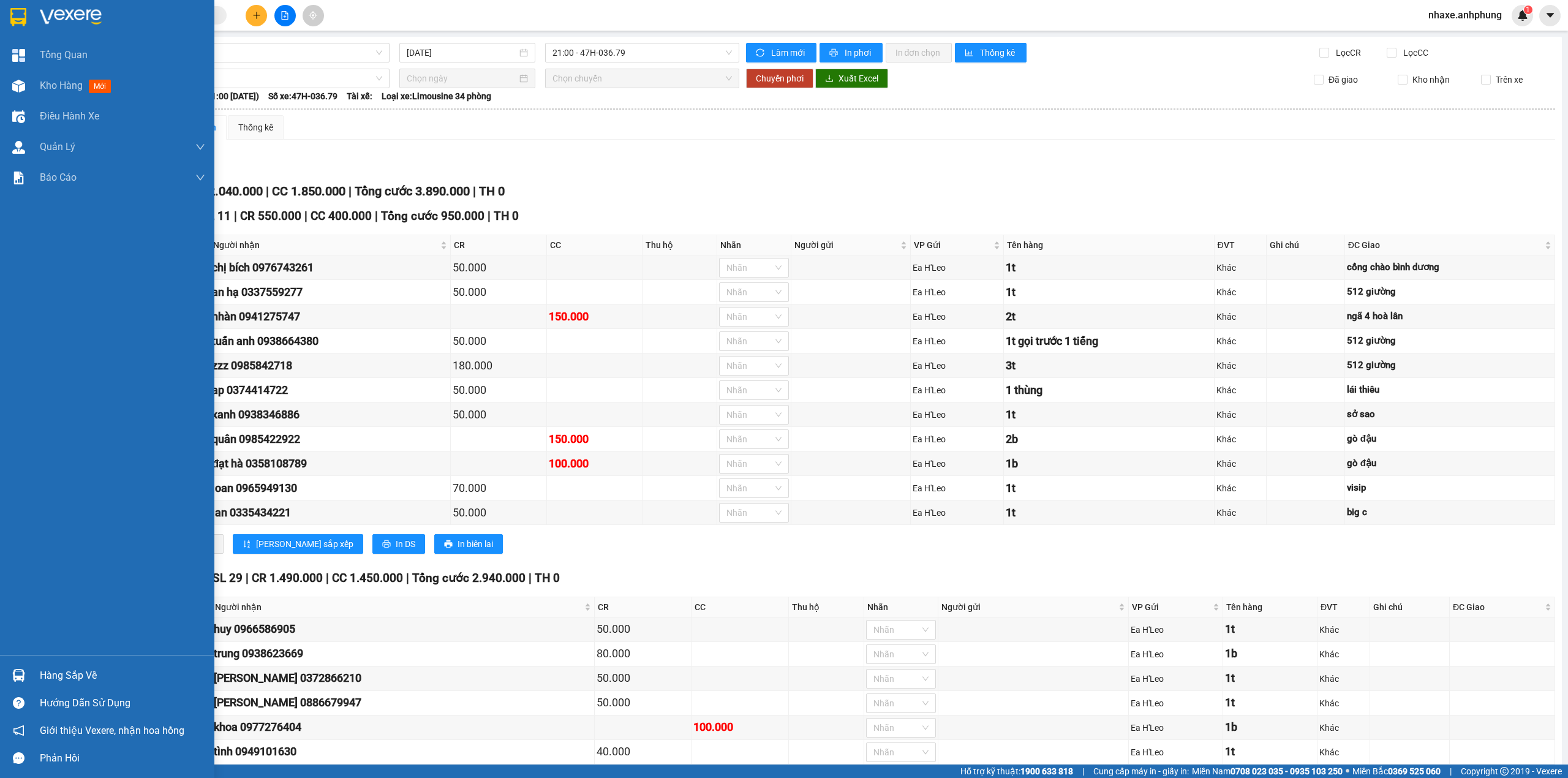
click at [65, 8] on img at bounding box center [71, 17] width 62 height 18
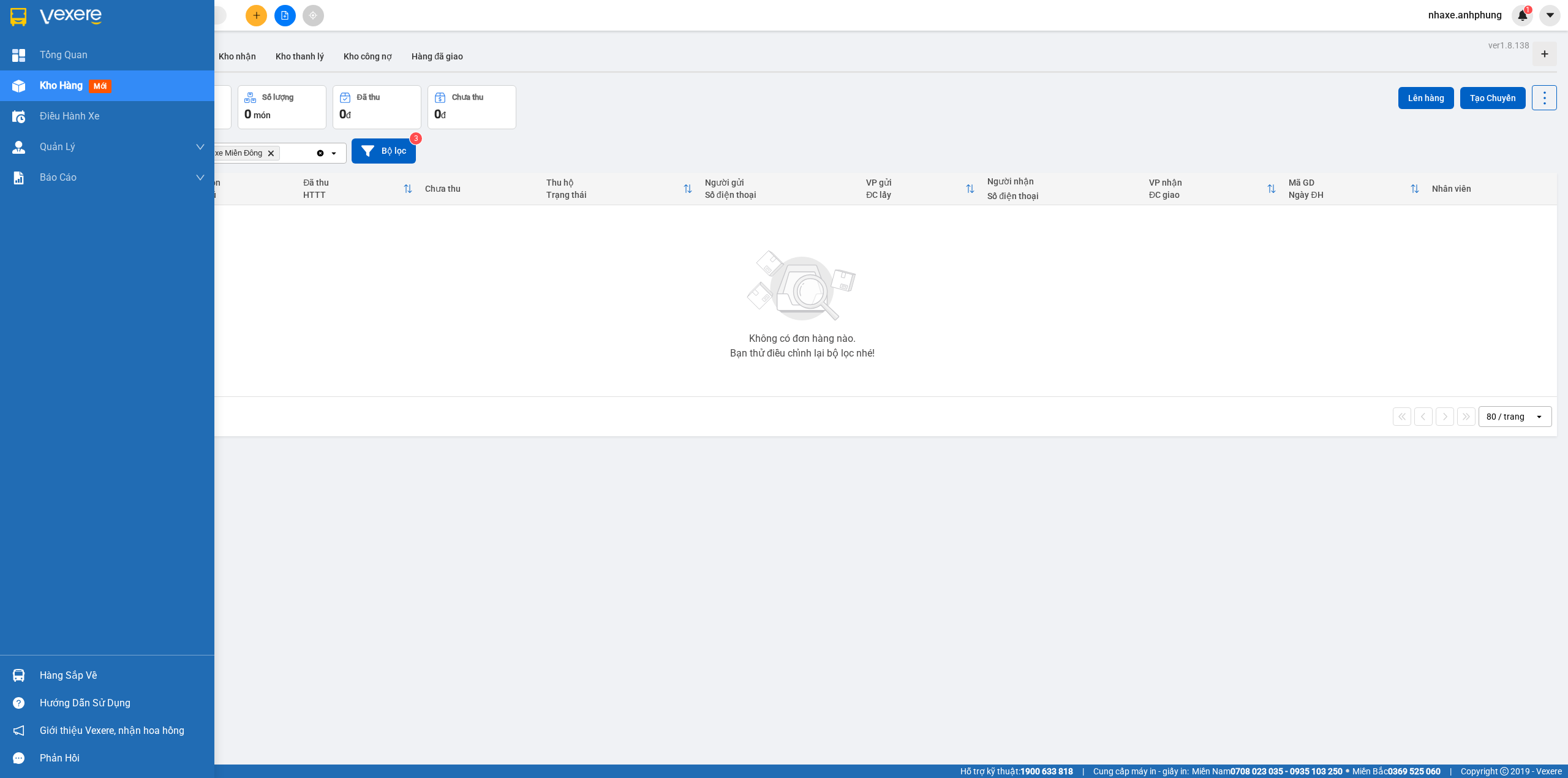
click at [104, 8] on div at bounding box center [122, 17] width 165 height 18
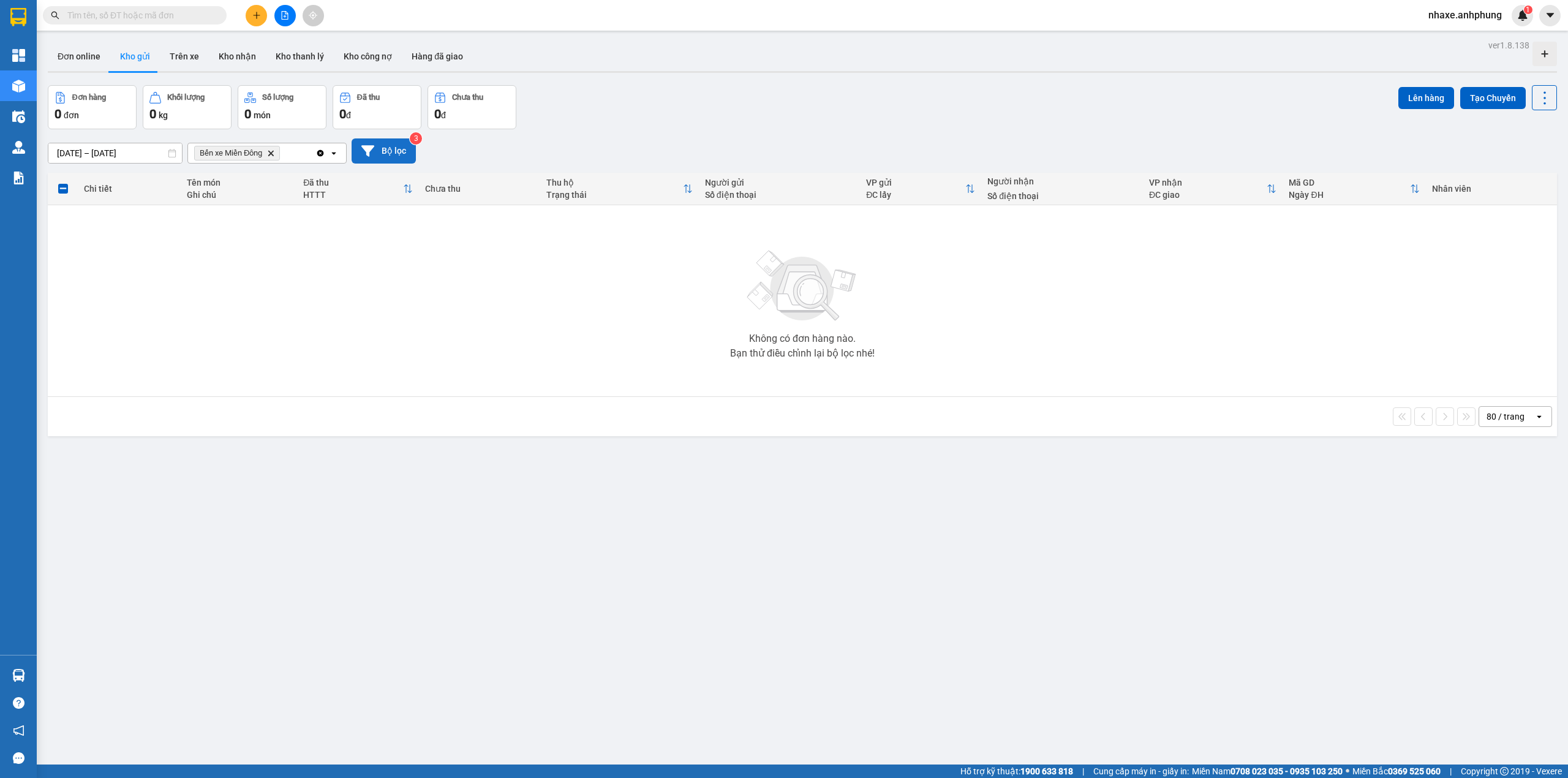
click at [375, 148] on button "Bộ lọc" at bounding box center [384, 151] width 65 height 25
click at [390, 153] on button "Bộ lọc" at bounding box center [384, 151] width 65 height 25
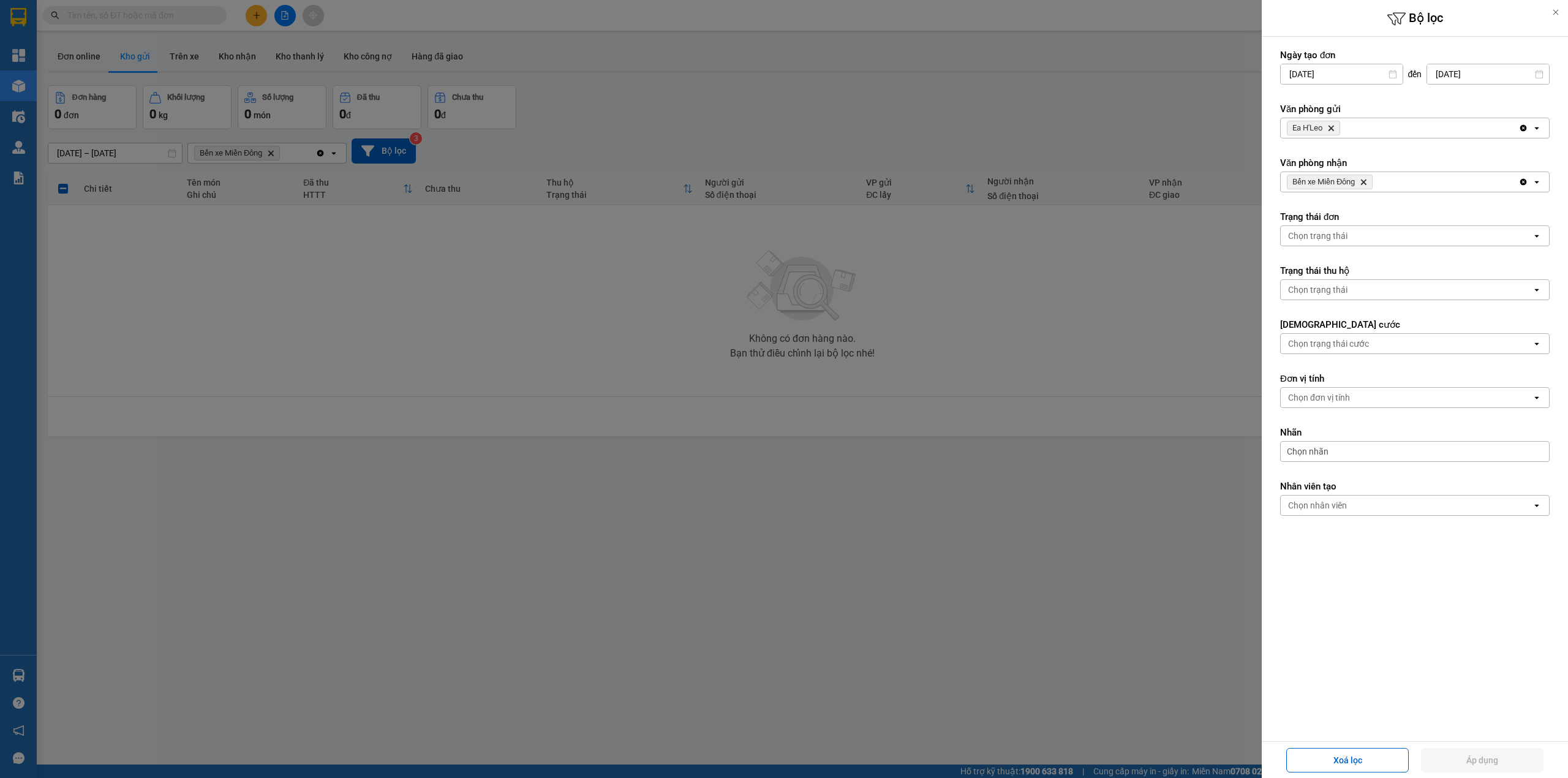
click at [1333, 128] on icon "Ea H'Leo, close by backspace" at bounding box center [1331, 128] width 6 height 6
click at [1333, 128] on div "Chọn văn phòng" at bounding box center [1319, 128] width 63 height 12
click at [1311, 157] on span "Bến xe Miền Đông" at bounding box center [1327, 155] width 74 height 12
click at [1362, 189] on span "Bến xe Miền Đông Delete" at bounding box center [1329, 182] width 86 height 15
click at [1362, 185] on icon "Delete" at bounding box center [1363, 182] width 7 height 7
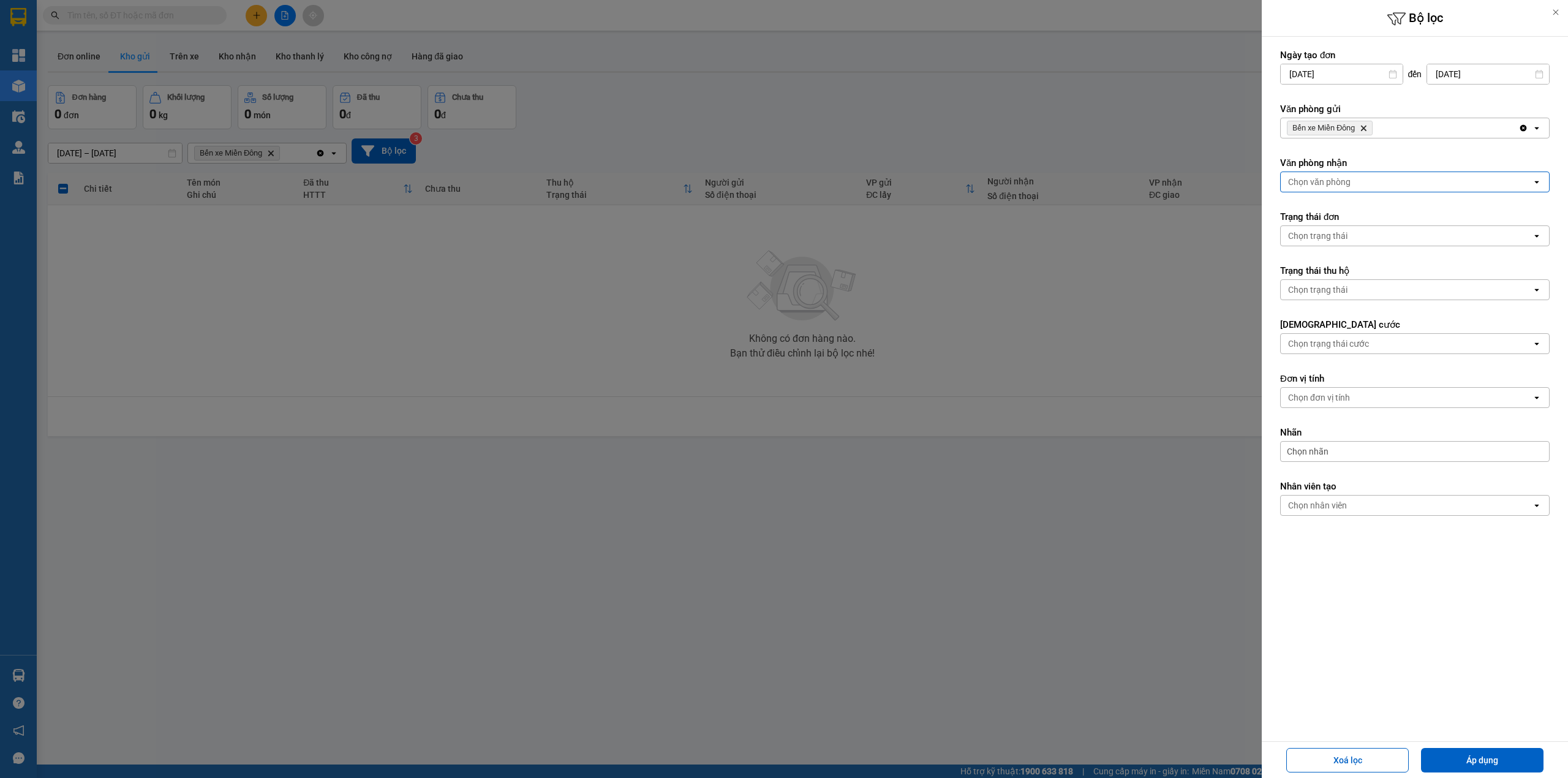
click at [1362, 185] on div "Chọn văn phòng" at bounding box center [1406, 182] width 251 height 20
click at [1348, 185] on div "Chọn văn phòng" at bounding box center [1319, 182] width 63 height 12
click at [1333, 181] on div "Chọn văn phòng" at bounding box center [1319, 182] width 63 height 12
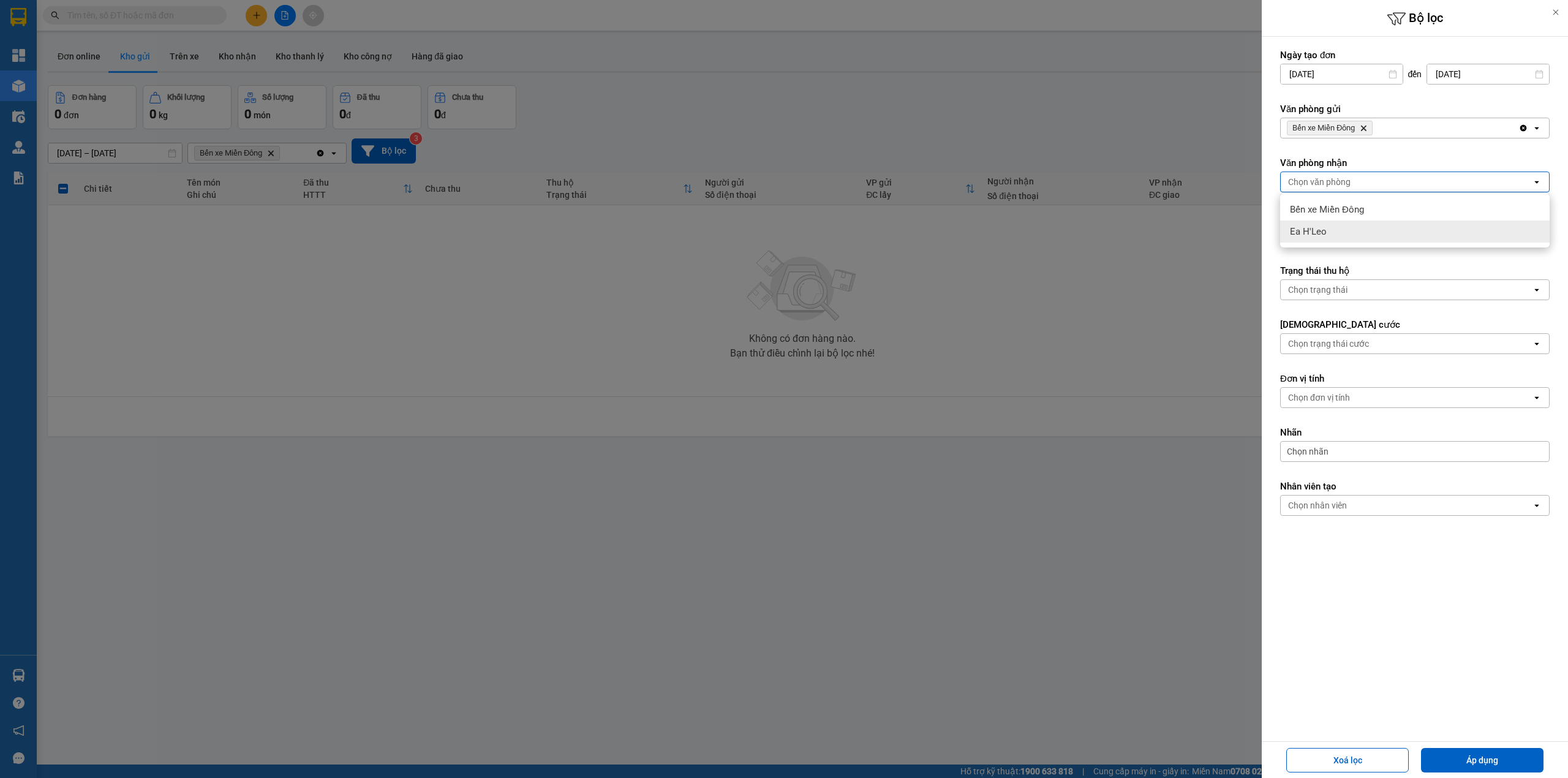
click at [1323, 226] on span "Ea H'Leo" at bounding box center [1308, 231] width 37 height 12
click at [1495, 757] on button "Áp dụng" at bounding box center [1482, 760] width 122 height 25
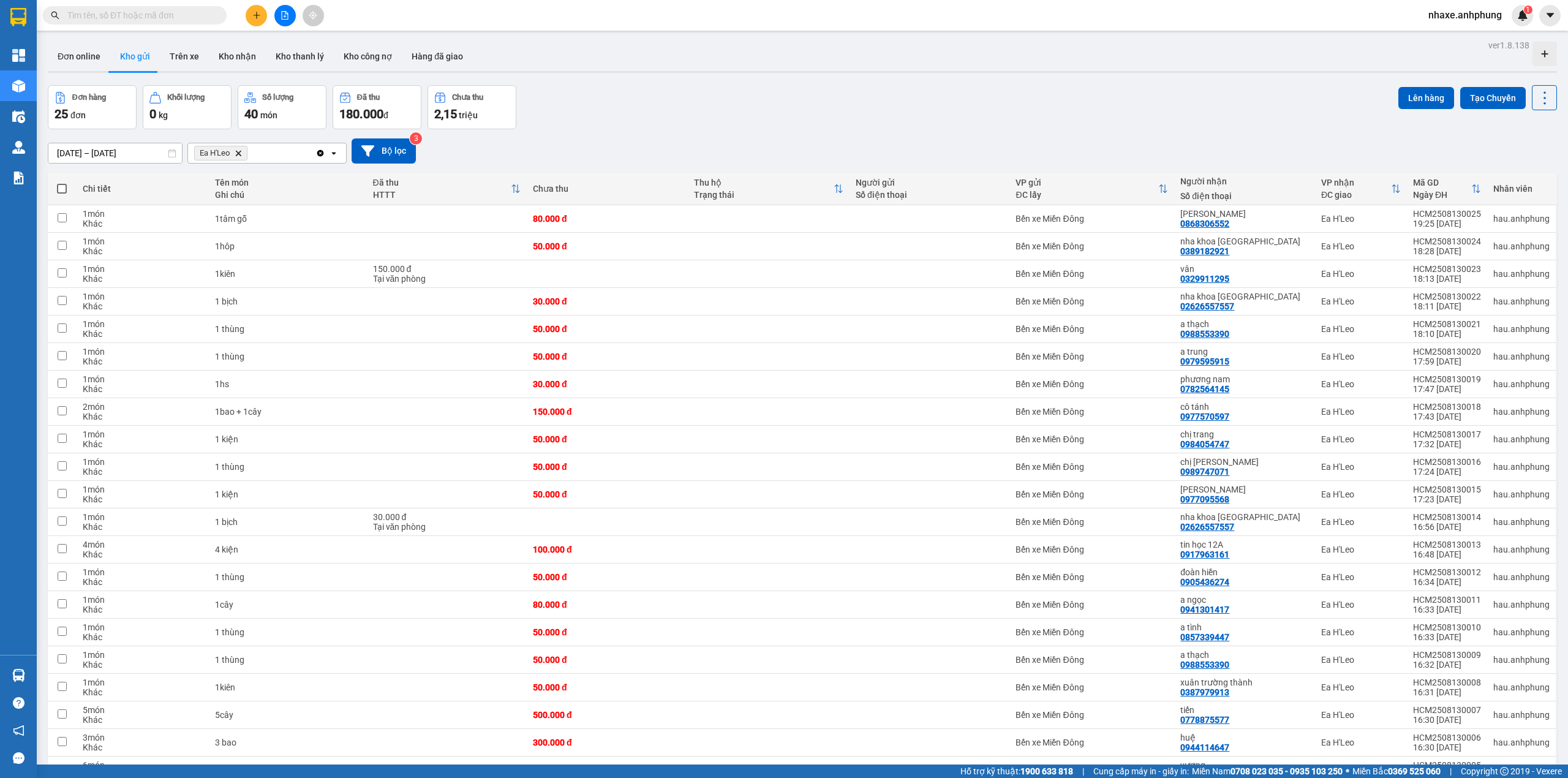
click at [62, 189] on span at bounding box center [62, 189] width 10 height 10
click at [62, 183] on input "checkbox" at bounding box center [62, 183] width 0 height 0
checkbox input "true"
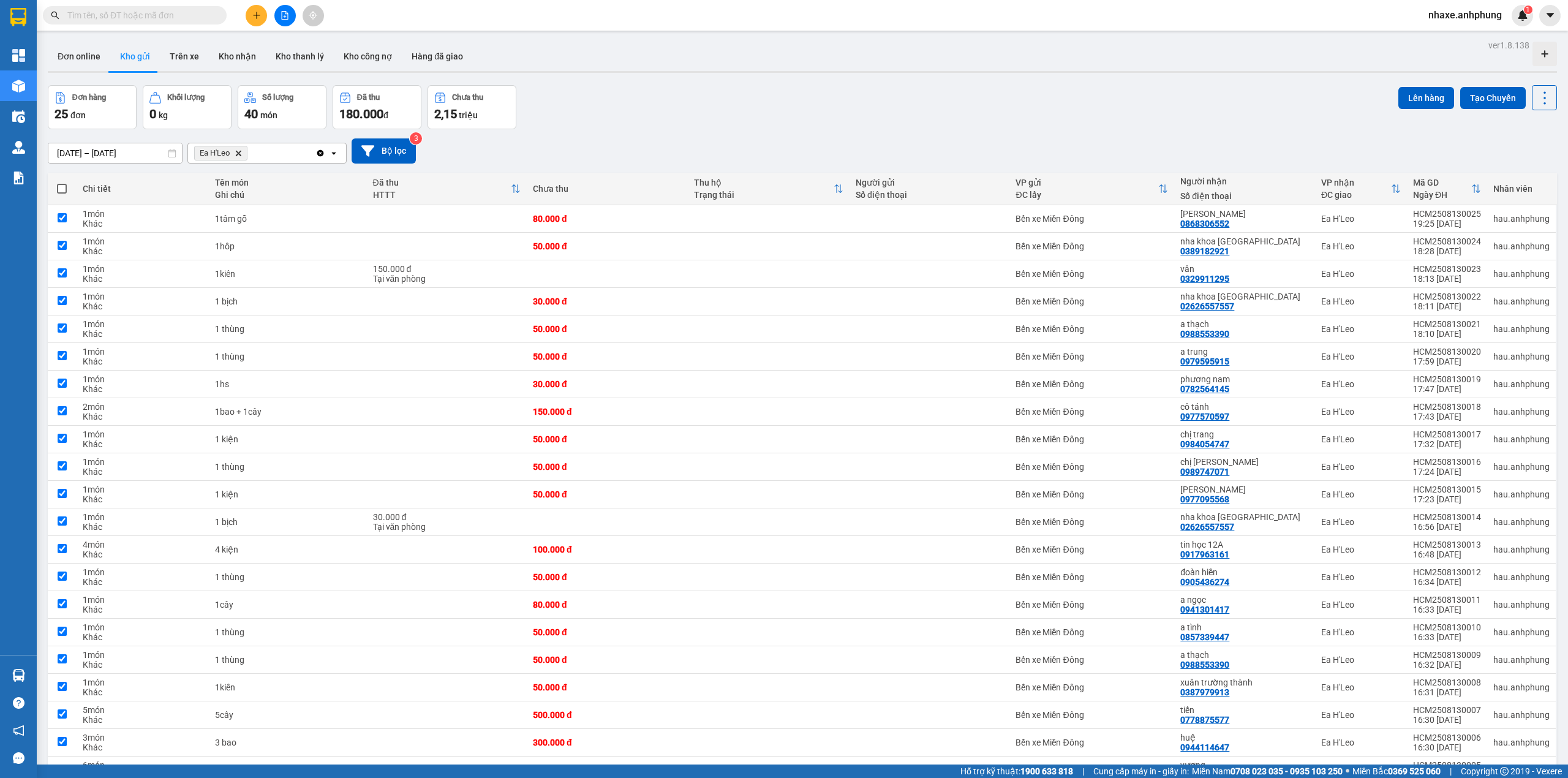
checkbox input "true"
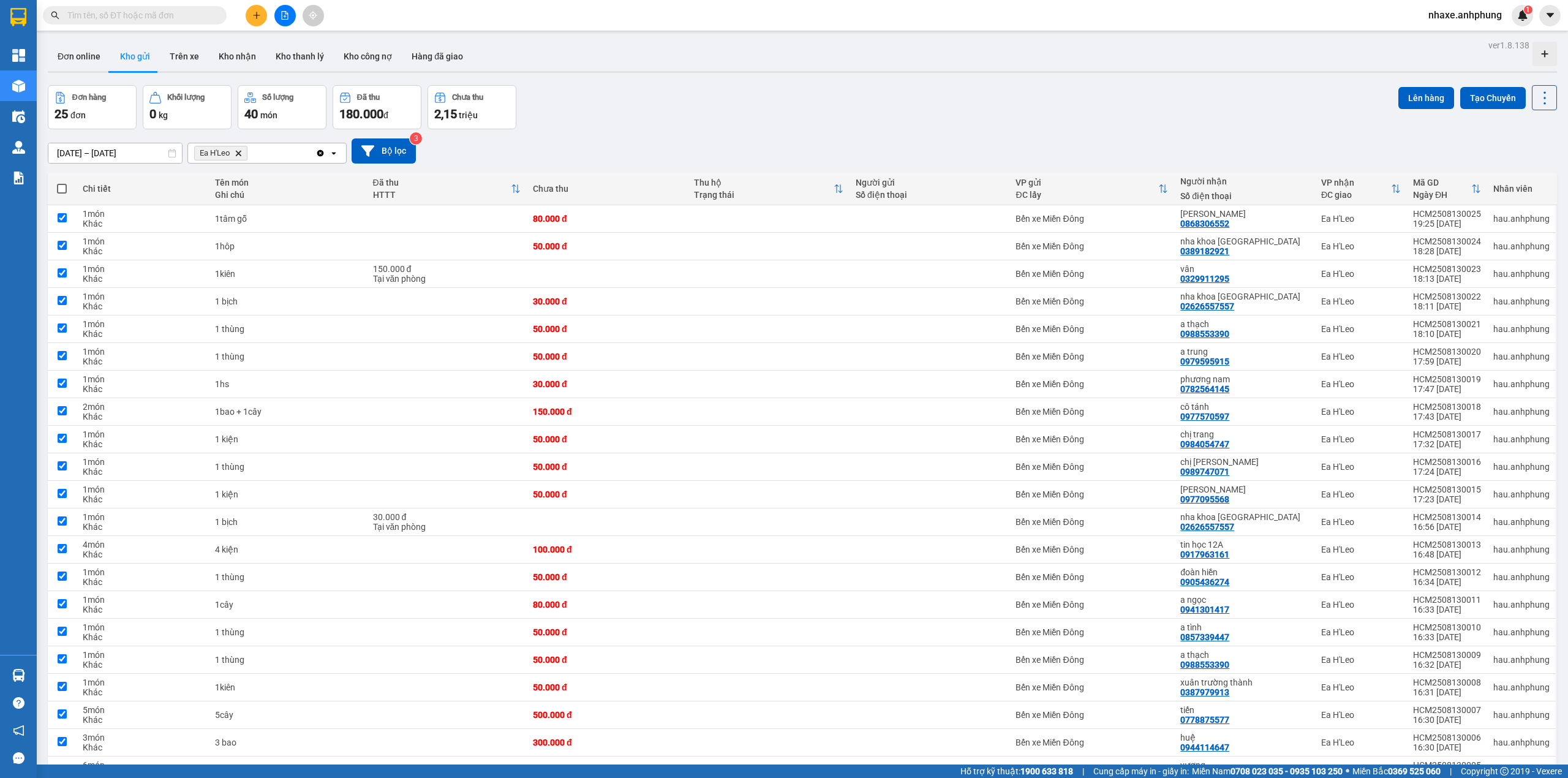
checkbox input "true"
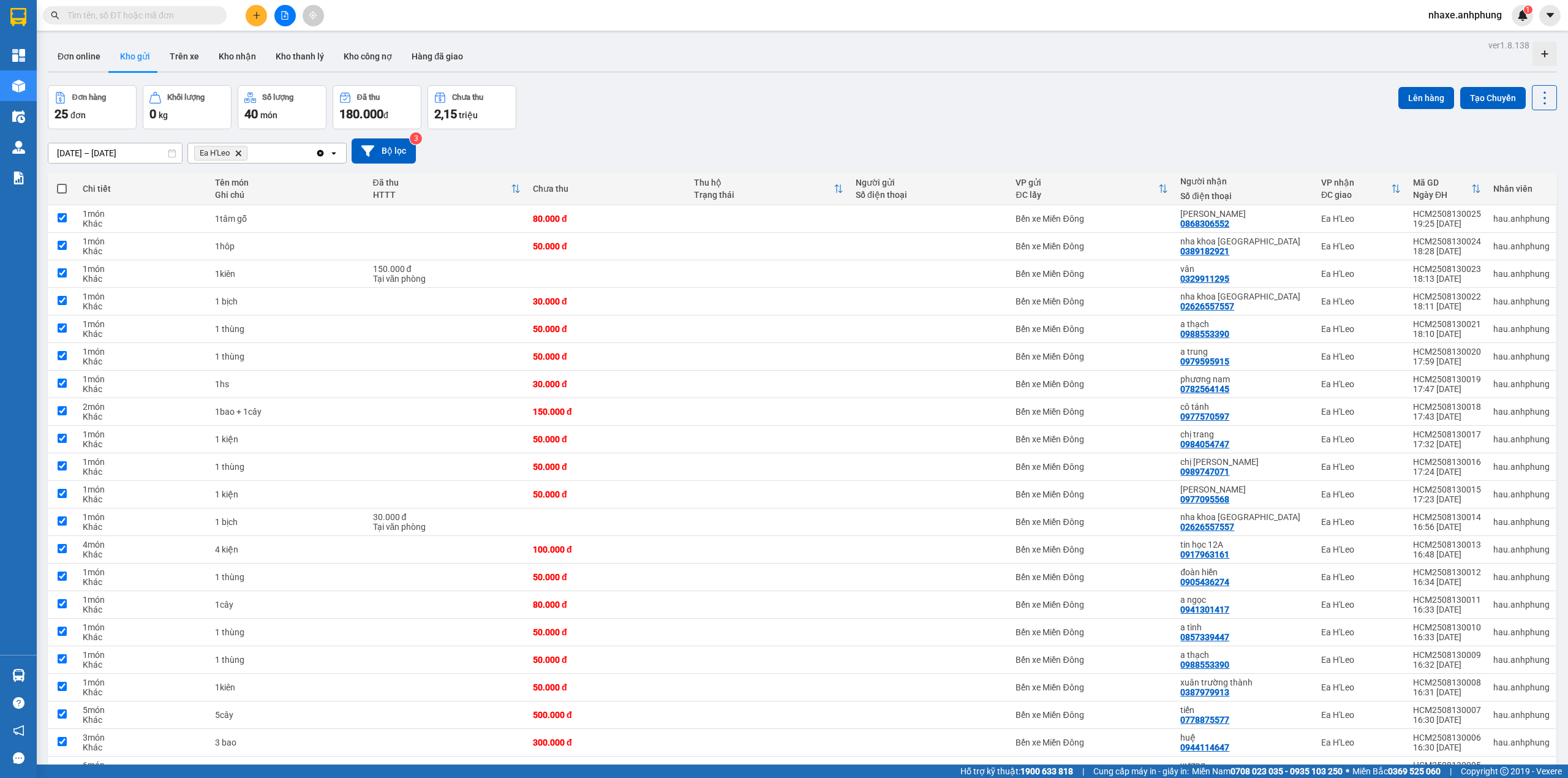
checkbox input "true"
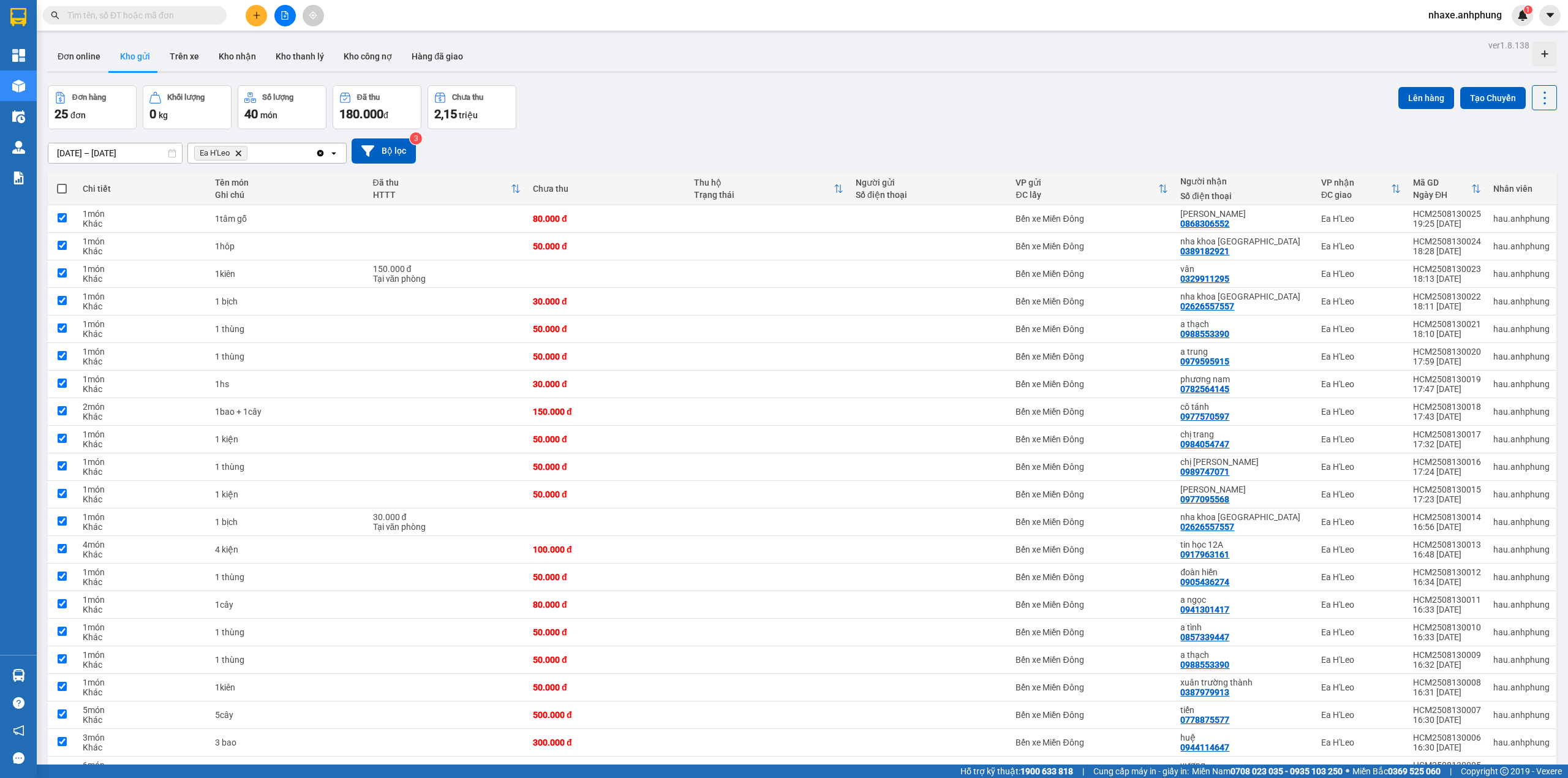
checkbox input "true"
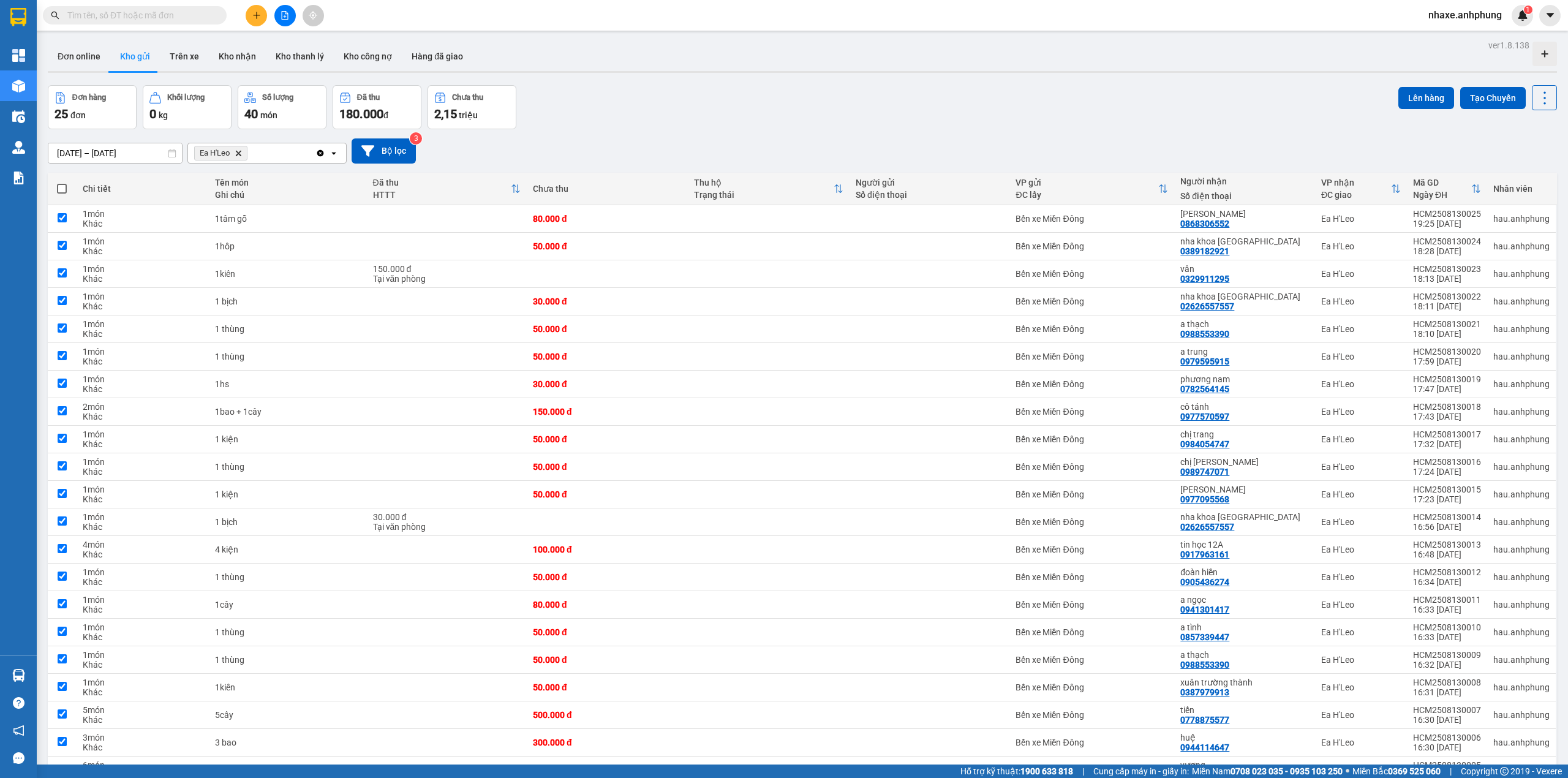
checkbox input "true"
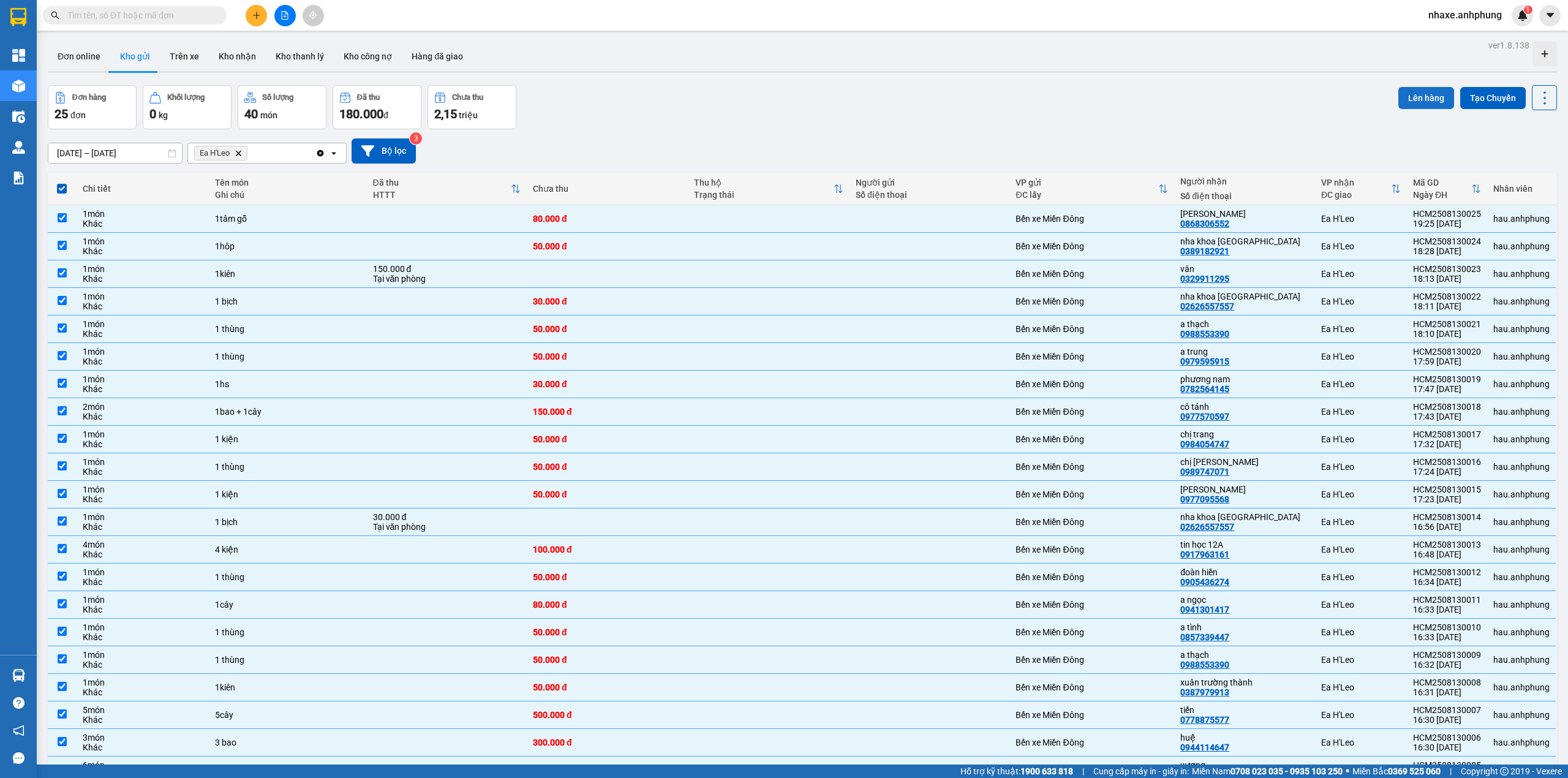
click at [1398, 96] on button "Lên hàng" at bounding box center [1426, 98] width 56 height 22
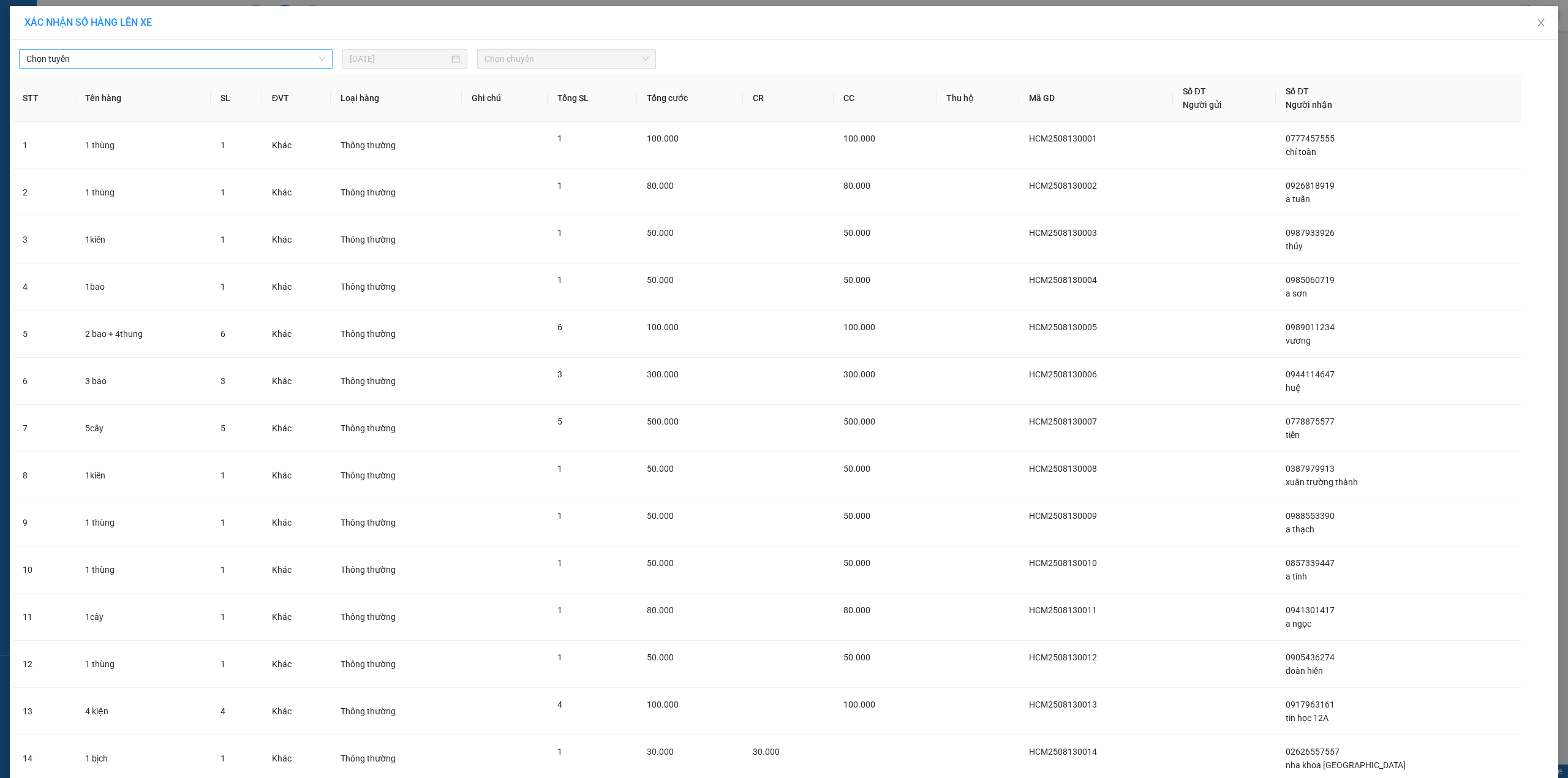
click at [233, 59] on span "Chọn tuyến" at bounding box center [176, 59] width 299 height 18
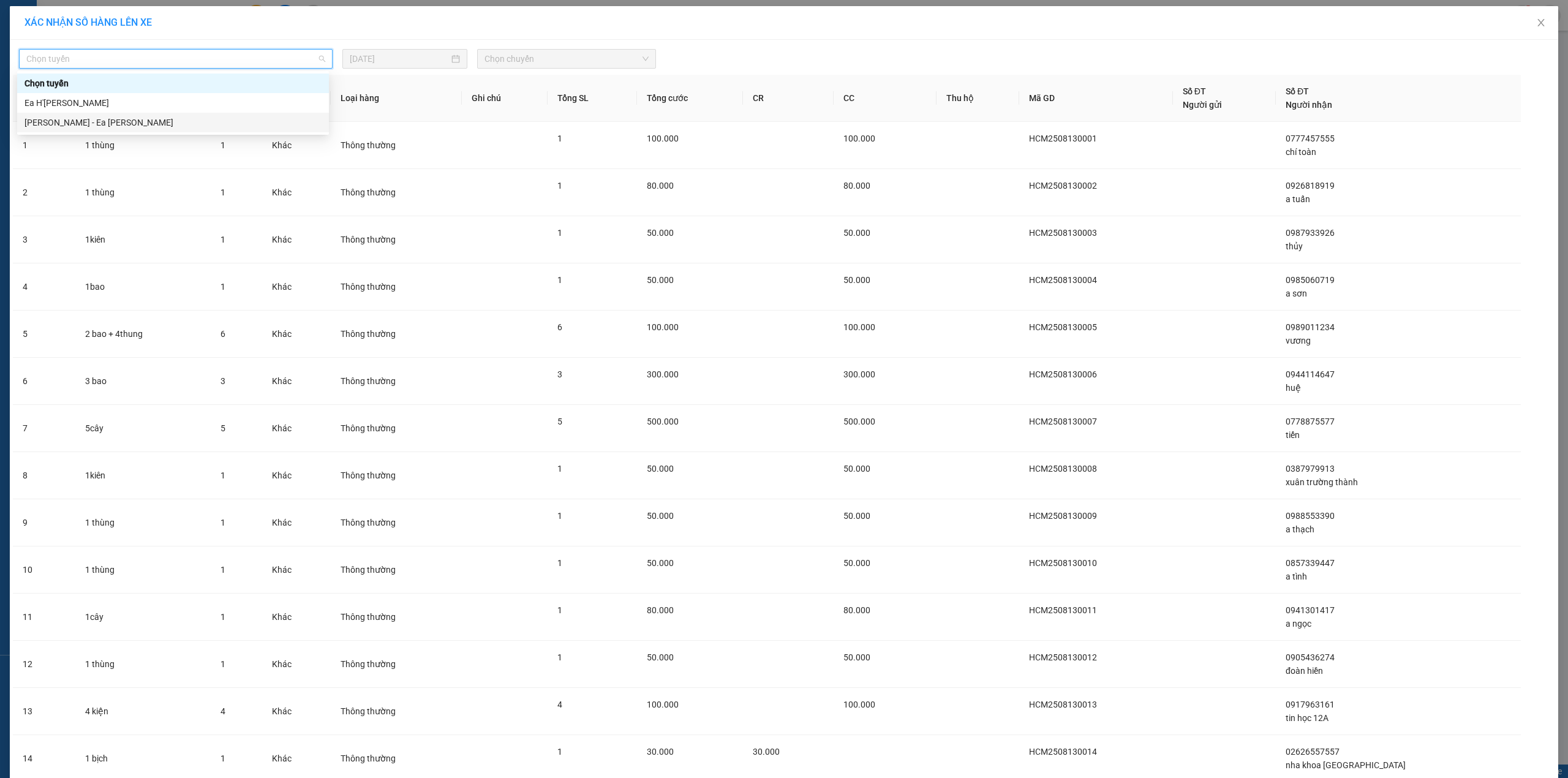
click at [157, 122] on div "Hồ Chí Minh - Ea H'Leo" at bounding box center [173, 122] width 297 height 14
click at [157, 122] on td "1 thùng" at bounding box center [143, 145] width 135 height 47
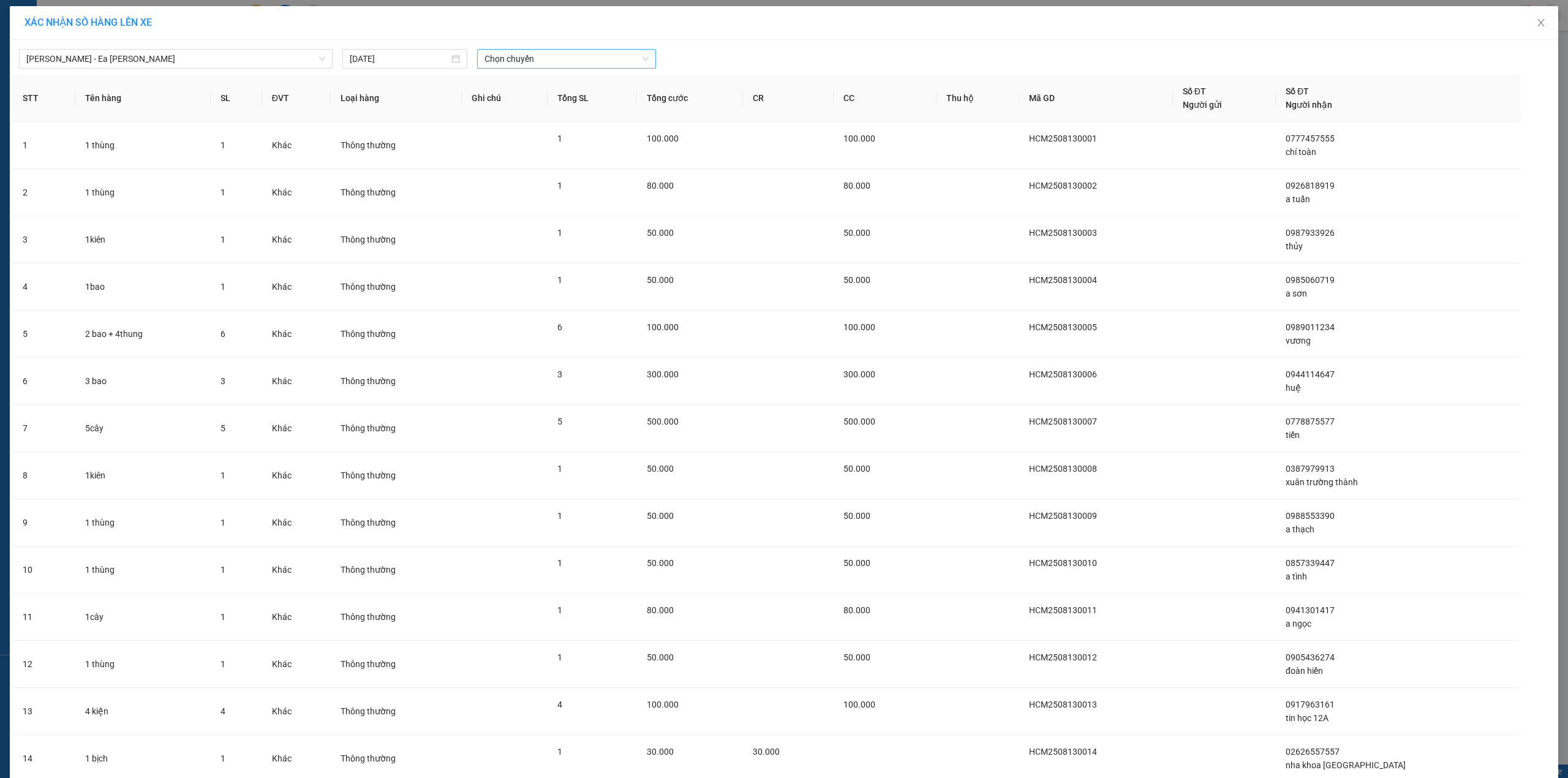
click at [499, 55] on span "Chọn chuyến" at bounding box center [567, 59] width 164 height 18
click at [531, 123] on div "21:00 - 47H-036.99" at bounding box center [528, 122] width 95 height 14
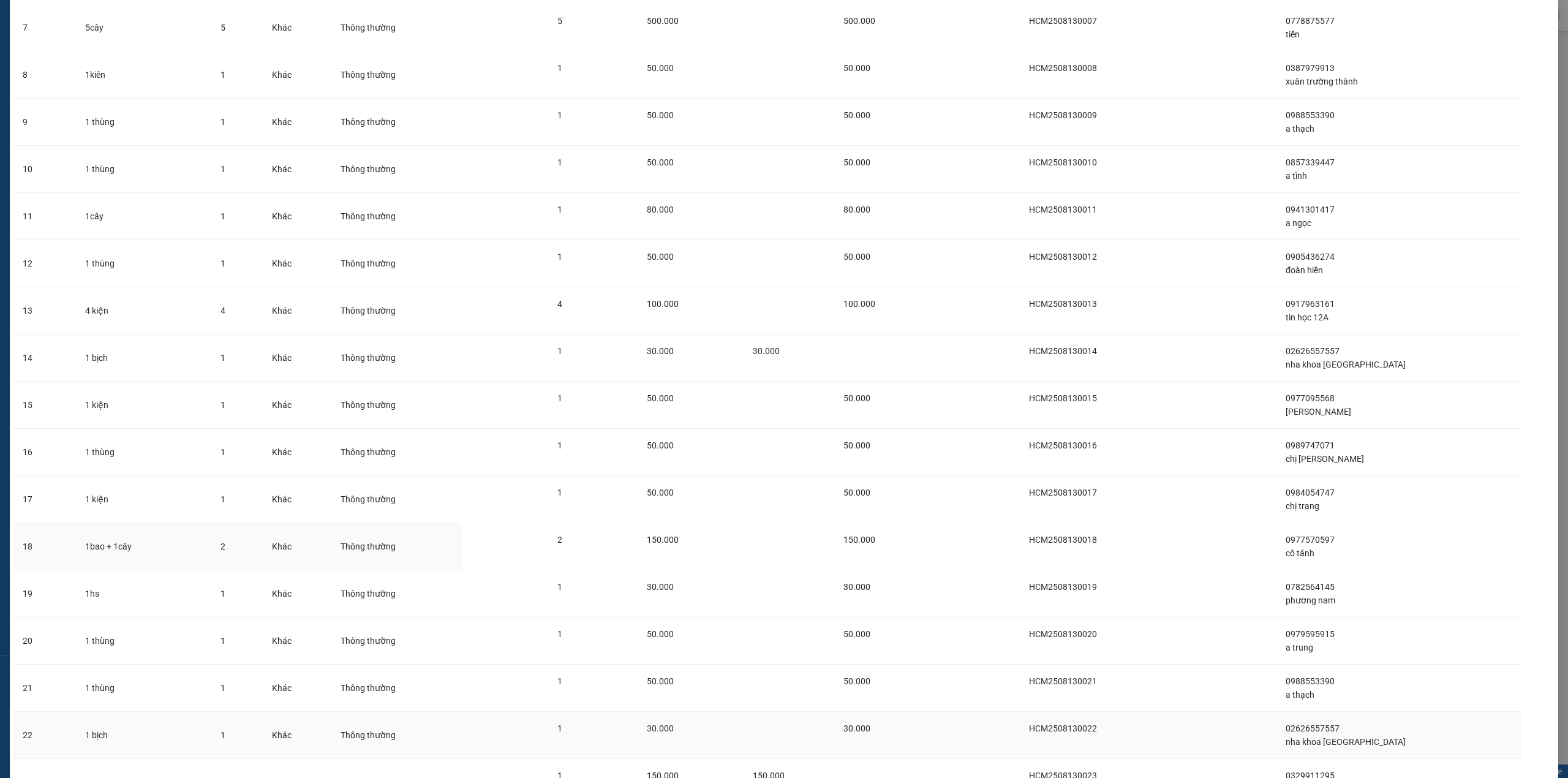
scroll to position [625, 0]
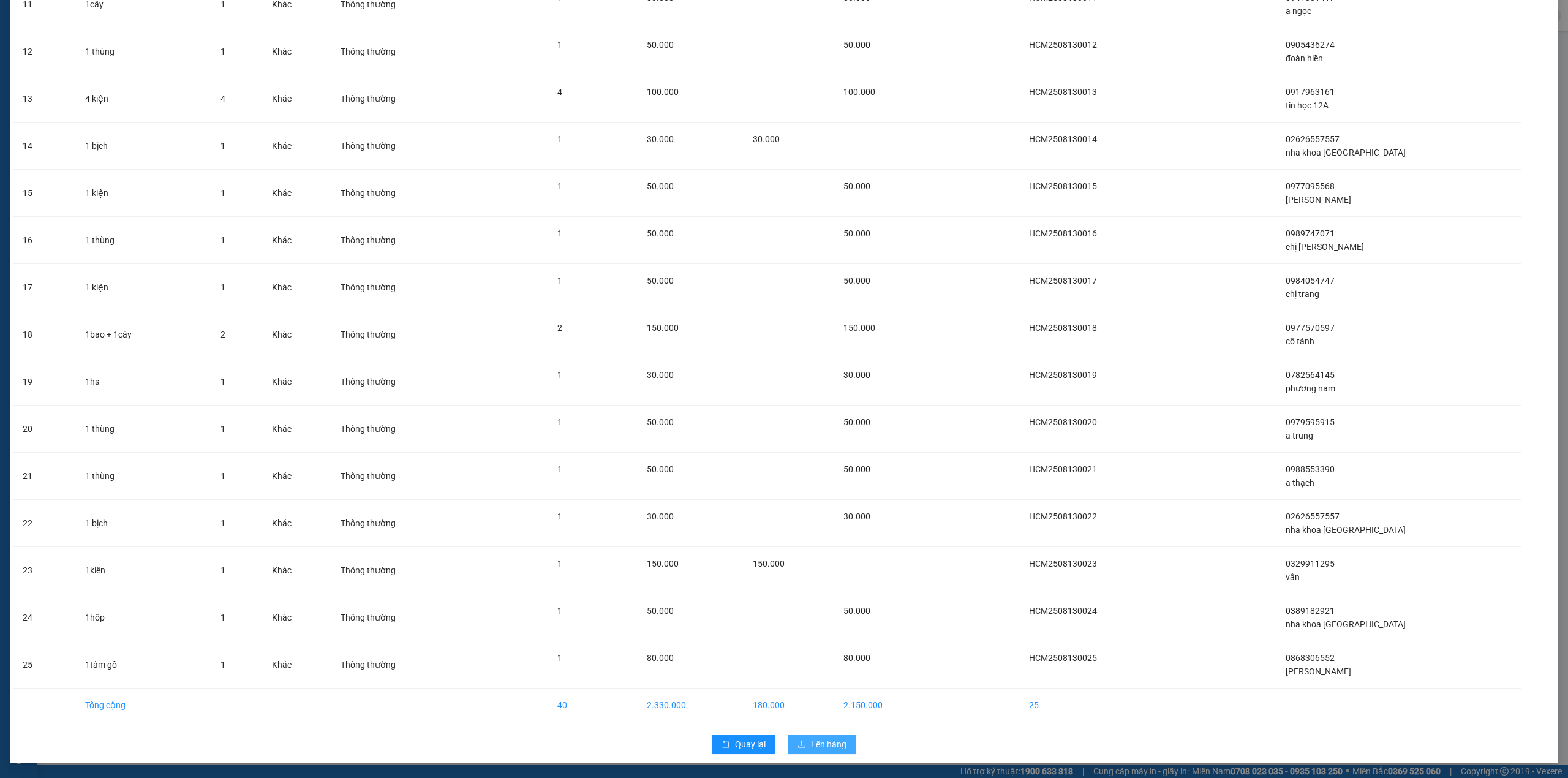
click at [822, 751] on button "Lên hàng" at bounding box center [822, 744] width 69 height 20
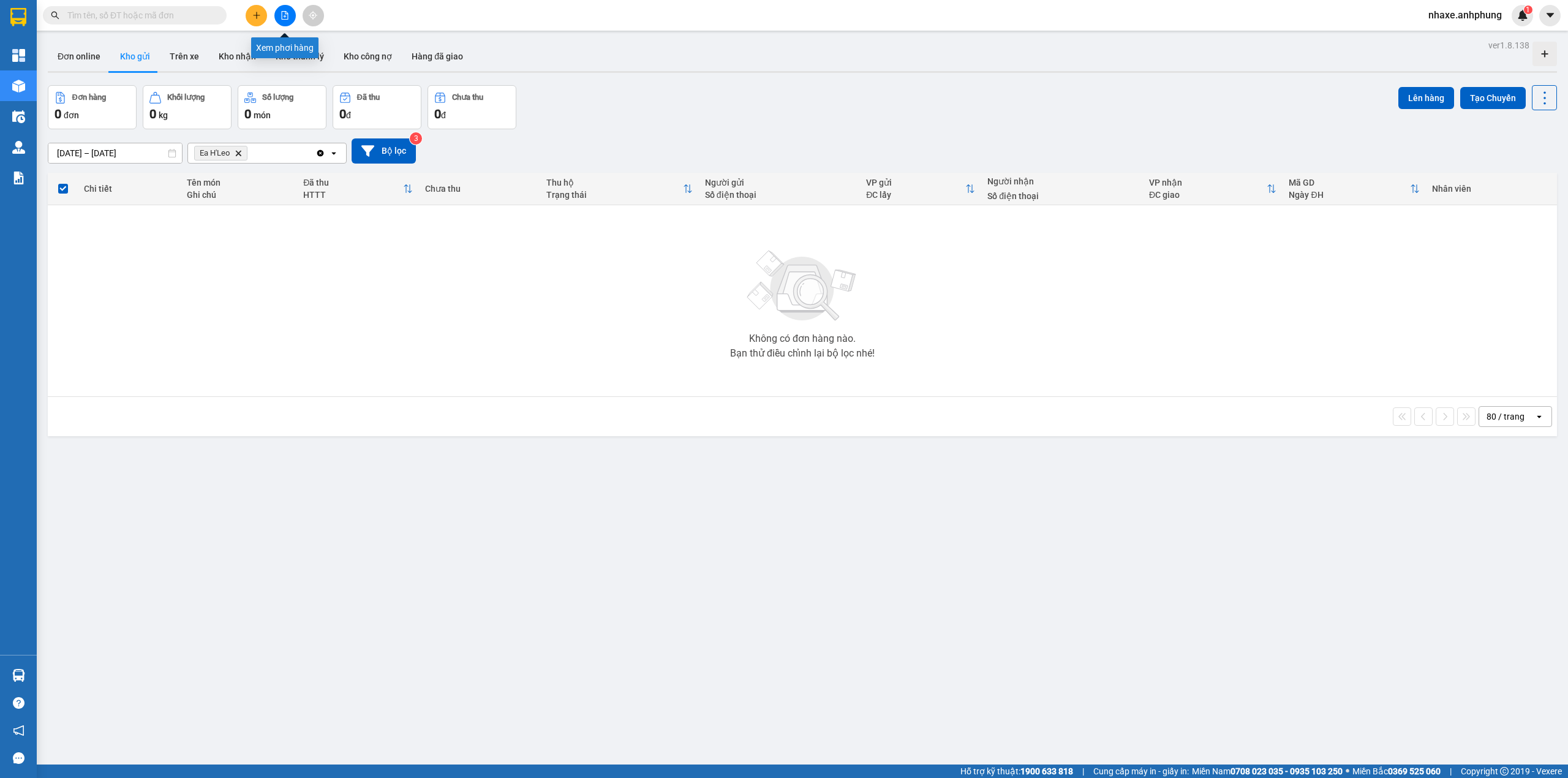
click at [277, 17] on button at bounding box center [285, 15] width 22 height 22
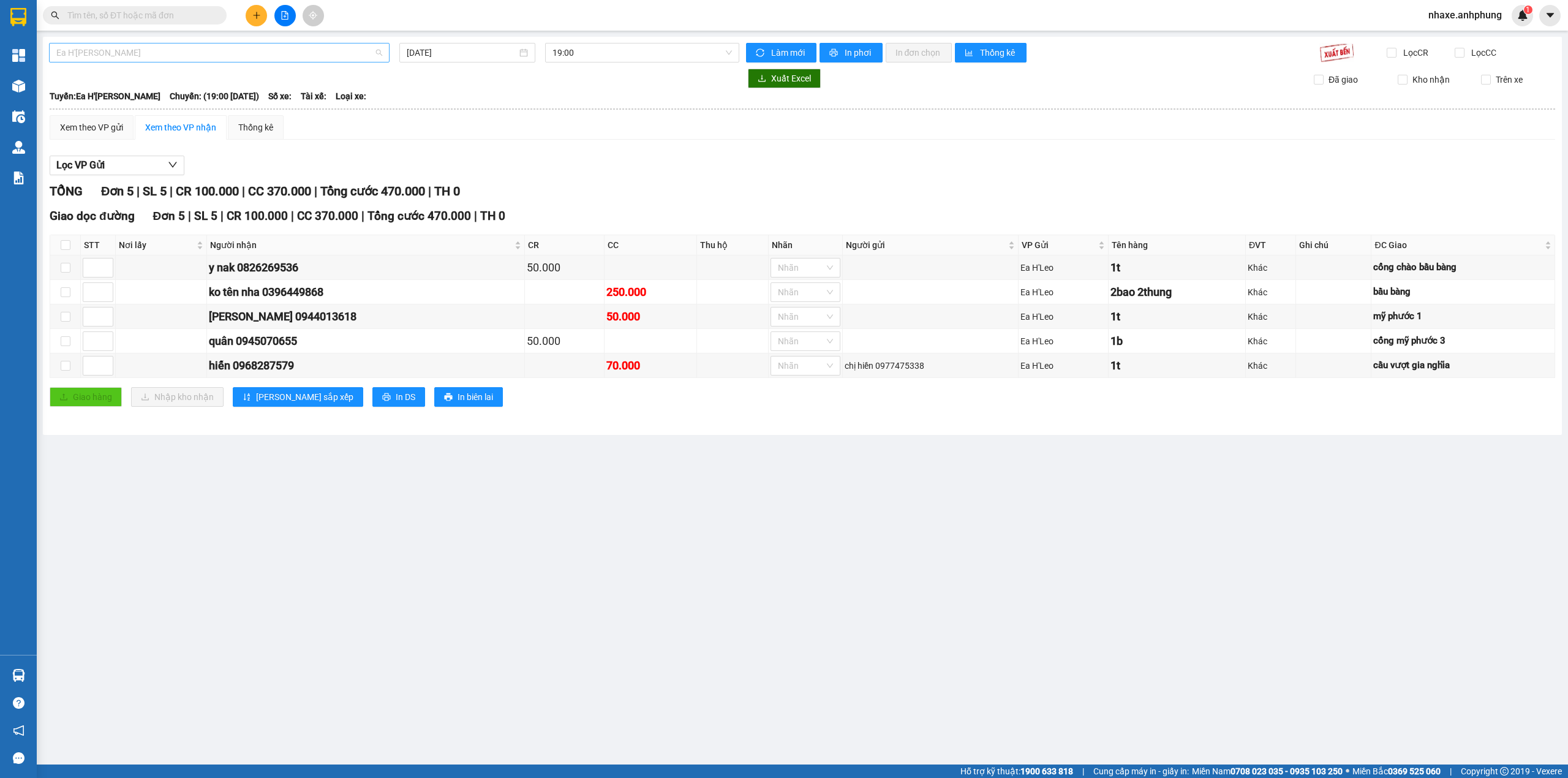
click at [154, 55] on span "Ea H'[PERSON_NAME]" at bounding box center [220, 53] width 326 height 18
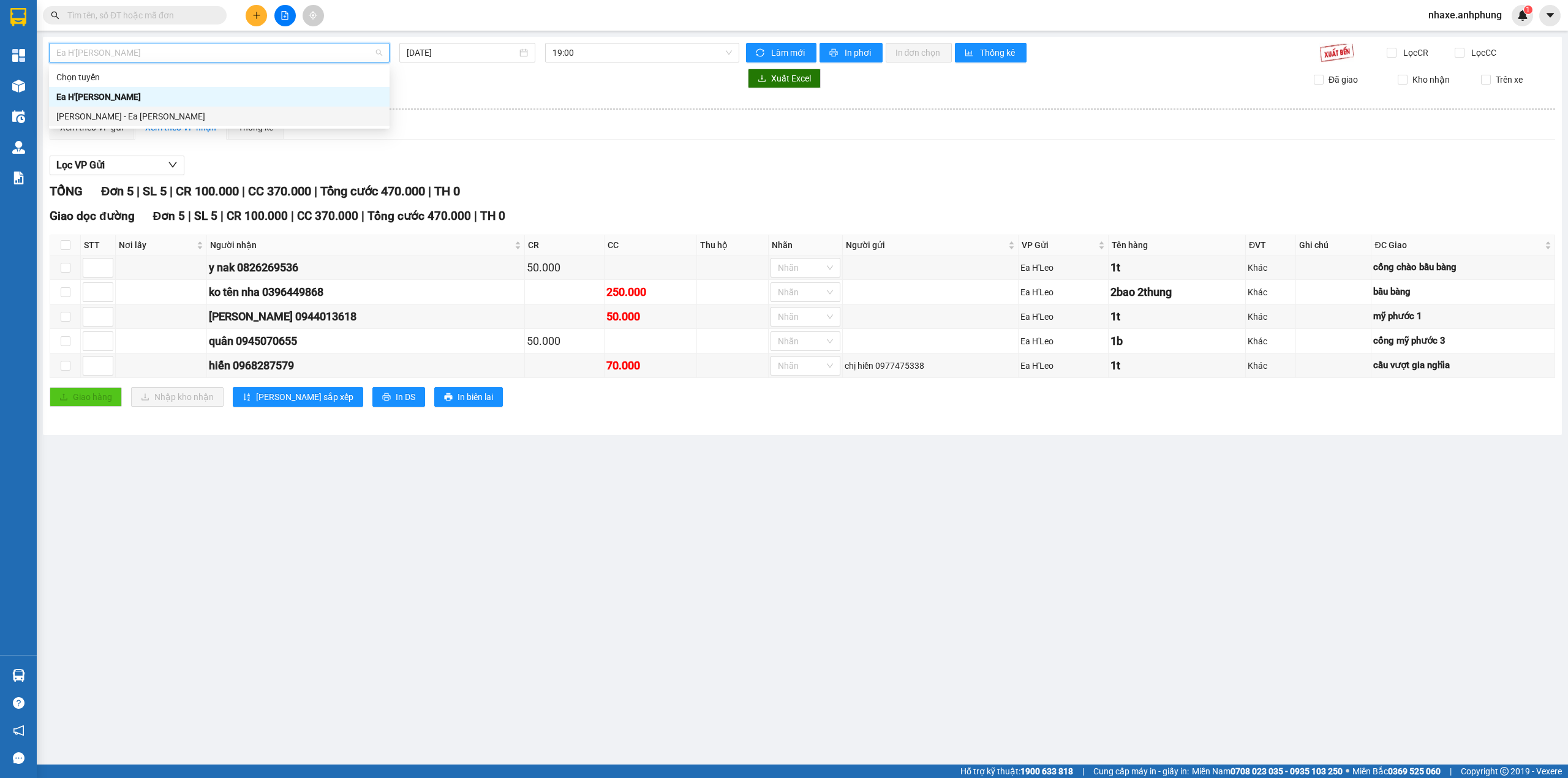
click at [153, 116] on div "Hồ Chí Minh - Ea H'Leo" at bounding box center [220, 116] width 326 height 14
type input "[DATE]"
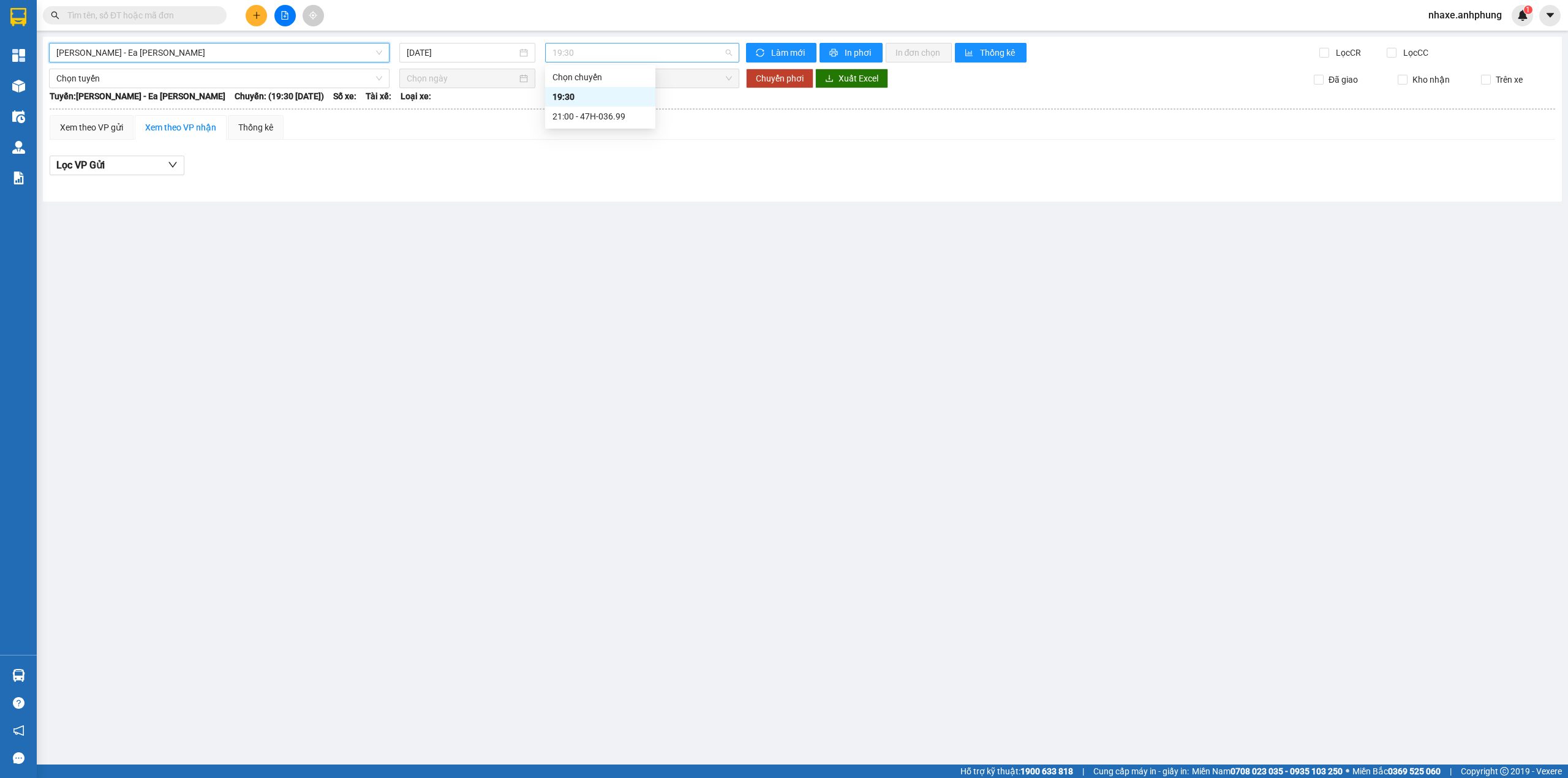
click at [607, 55] on span "19:30" at bounding box center [642, 53] width 180 height 18
click at [610, 113] on div "21:00 - 47H-036.99" at bounding box center [600, 116] width 95 height 14
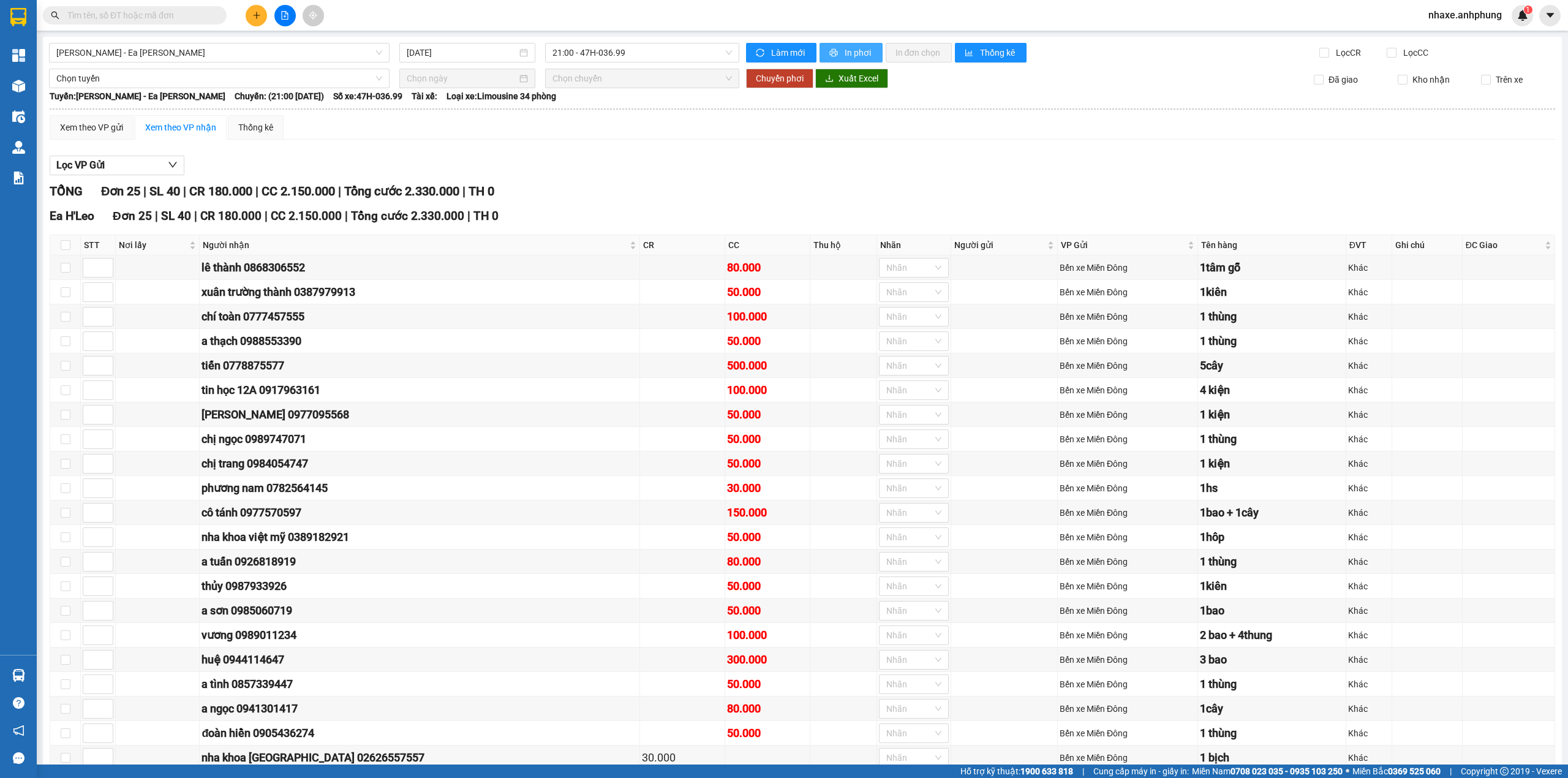
click at [853, 54] on span "In phơi" at bounding box center [859, 53] width 28 height 14
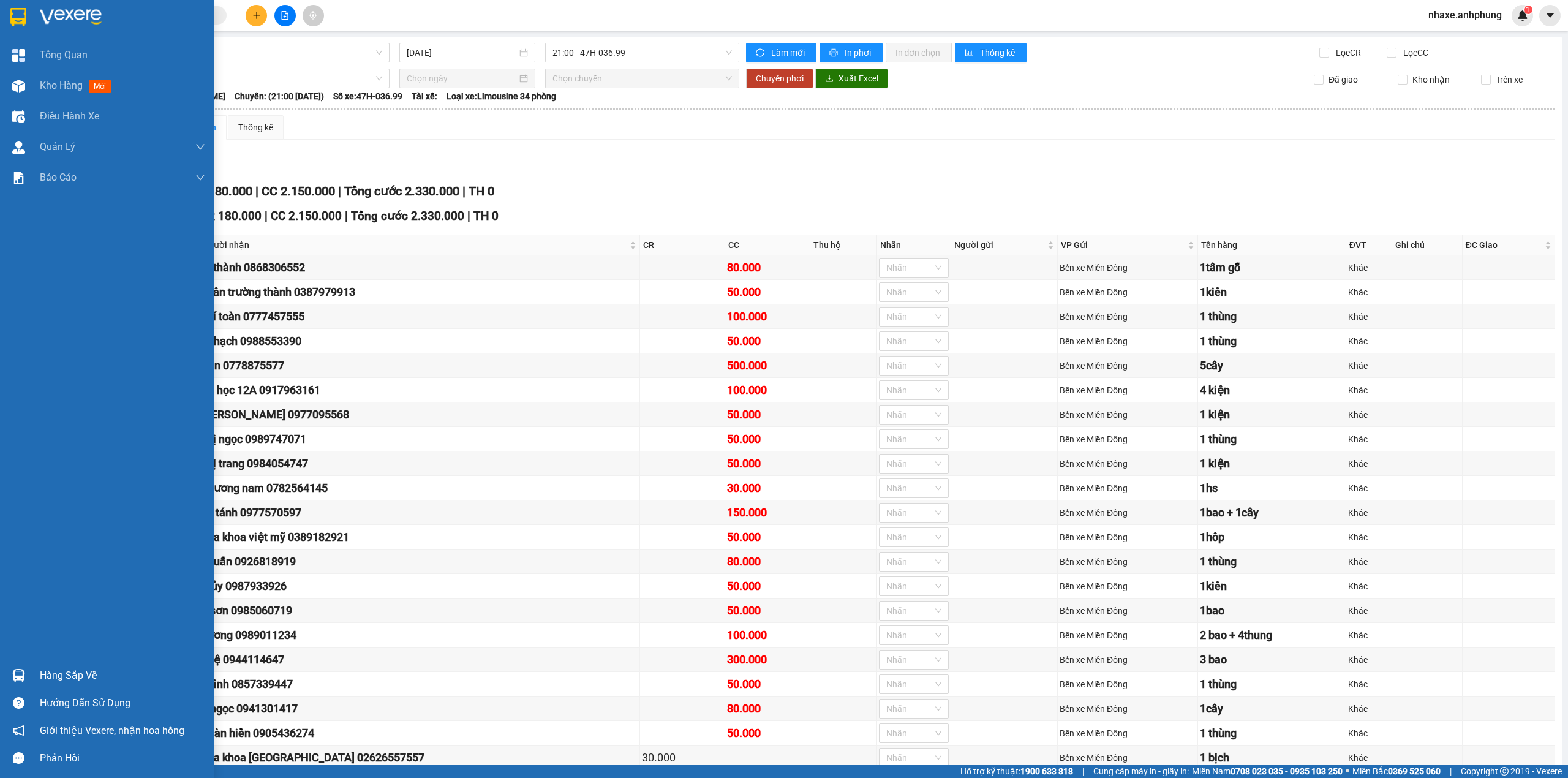
click at [62, 10] on img at bounding box center [71, 17] width 62 height 18
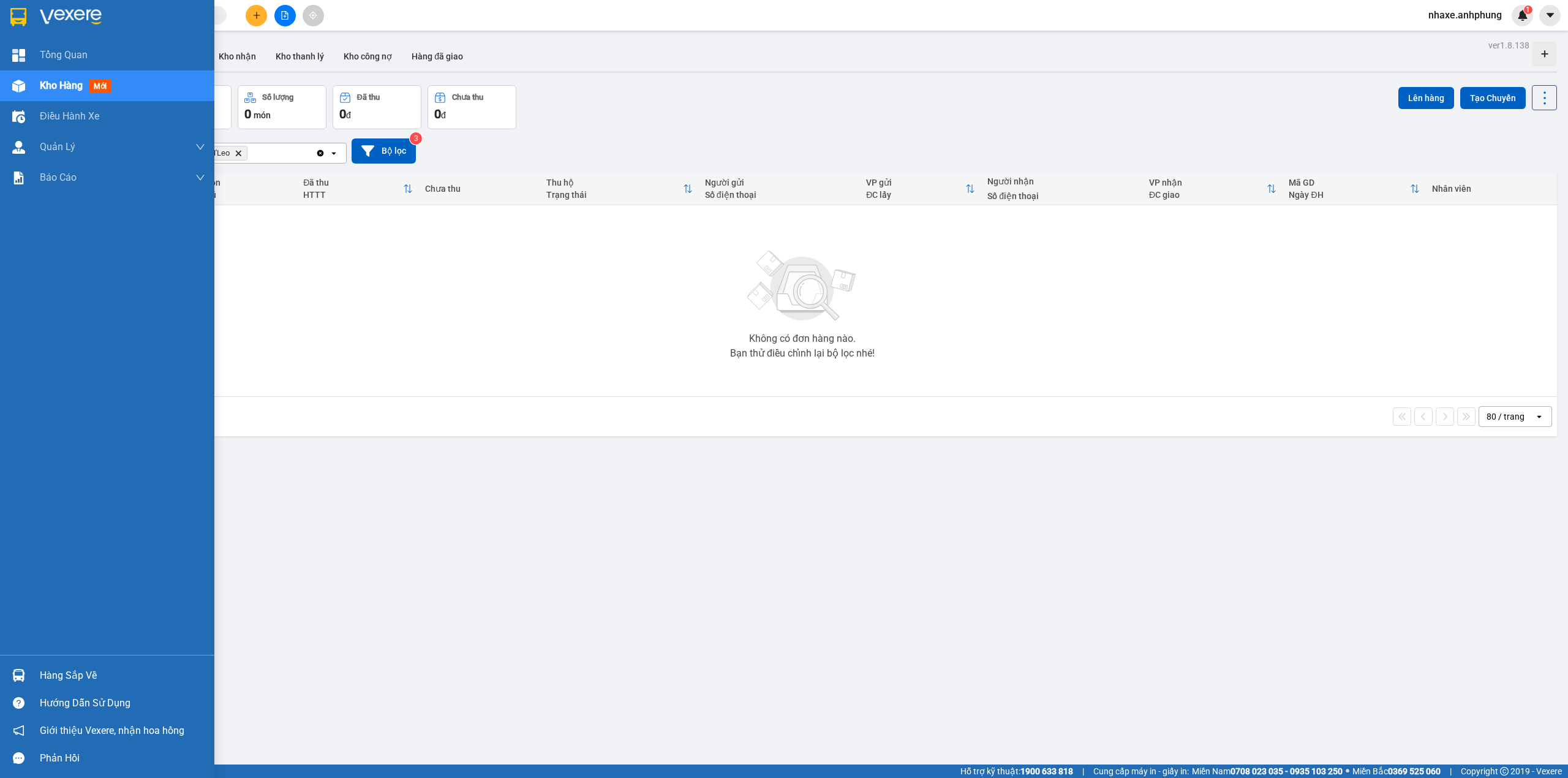
click at [67, 17] on img at bounding box center [71, 17] width 62 height 18
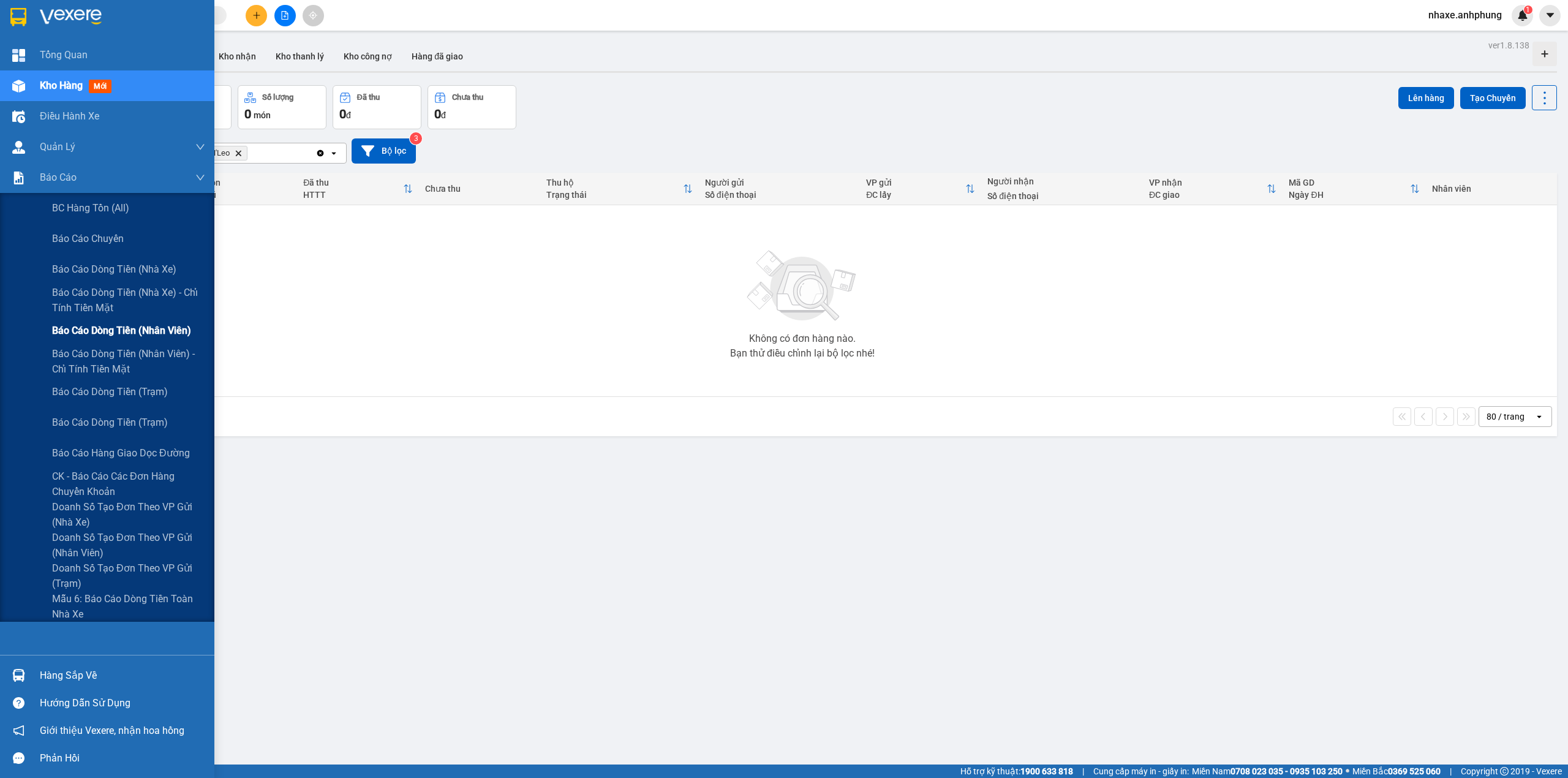
drag, startPoint x: 149, startPoint y: 327, endPoint x: 157, endPoint y: 321, distance: 10.0
click at [152, 324] on span "Báo cáo dòng tiền (nhân viên)" at bounding box center [122, 330] width 139 height 15
